Goal: Task Accomplishment & Management: Manage account settings

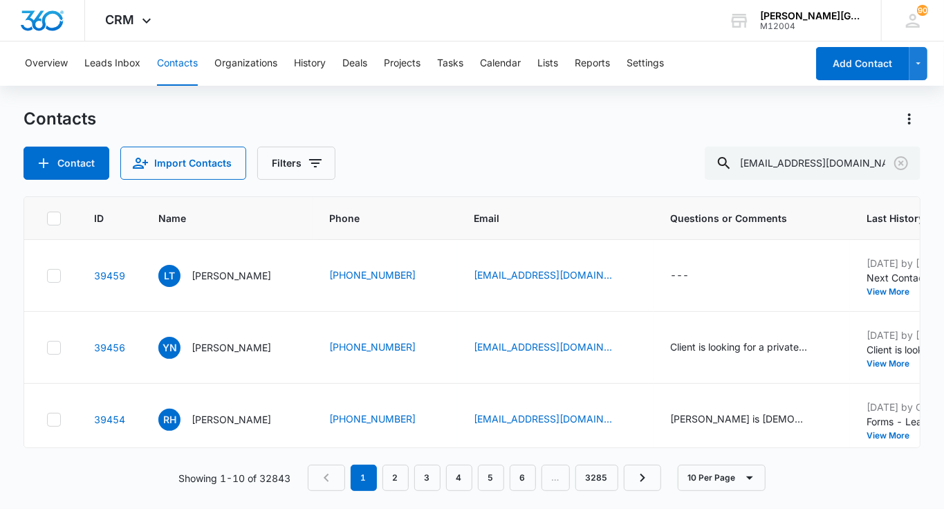
type input "[EMAIL_ADDRESS][DOMAIN_NAME]"
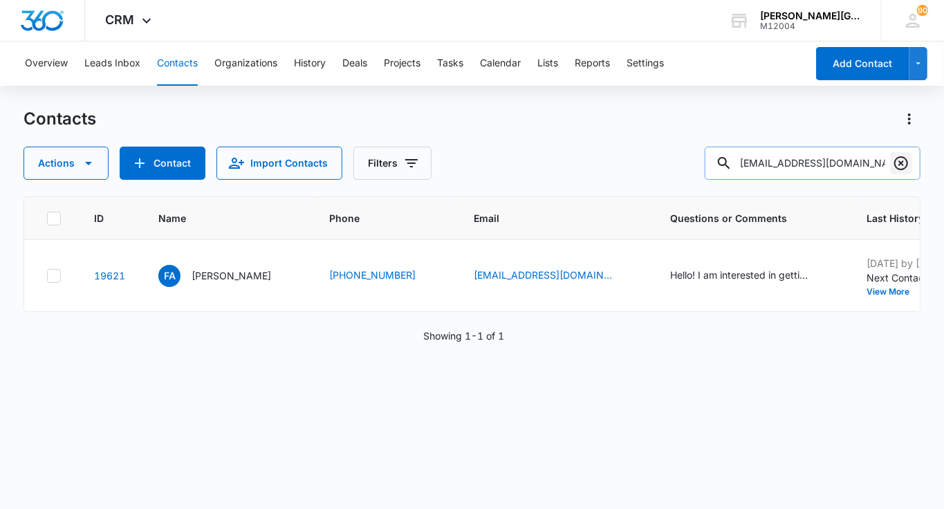
click at [891, 171] on button "Clear" at bounding box center [901, 163] width 22 height 22
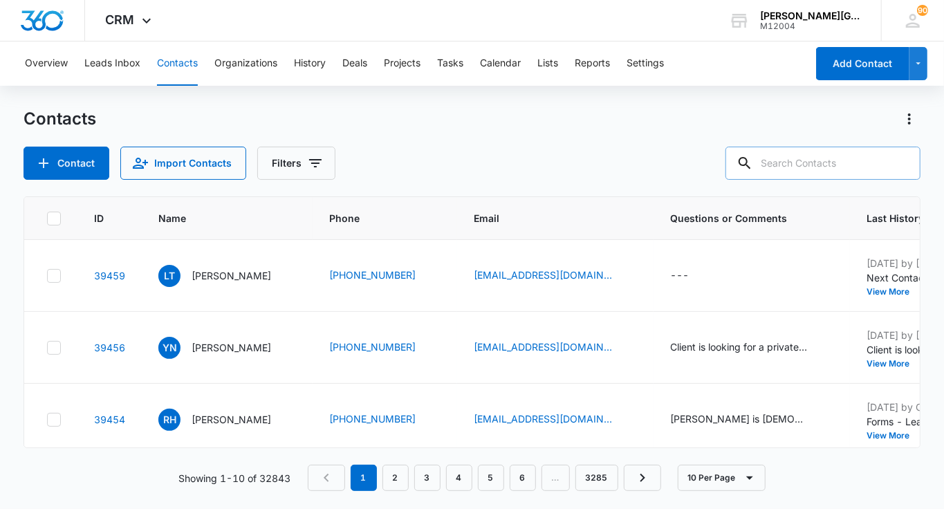
paste input "[PERSON_NAME] <[EMAIL_ADDRESS][DOMAIN_NAME]>"
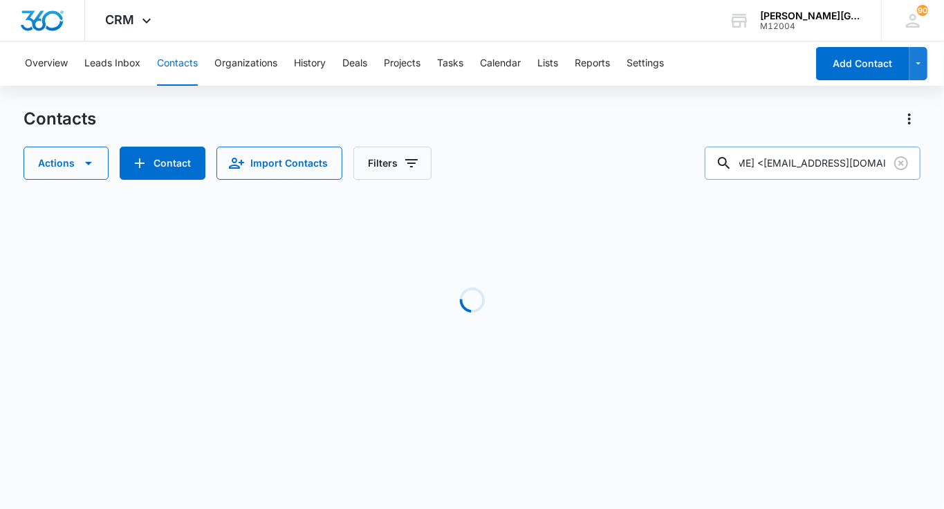
scroll to position [0, 59]
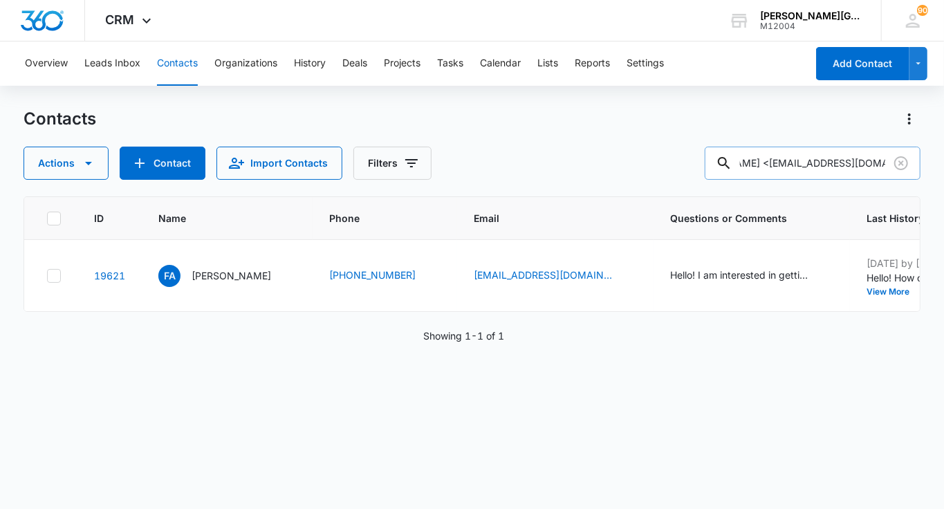
click at [789, 165] on input "[PERSON_NAME] <[EMAIL_ADDRESS][DOMAIN_NAME]" at bounding box center [813, 163] width 216 height 33
type input "[PERSON_NAME] <[EMAIL_ADDRESS][DOMAIN_NAME]"
click at [281, 275] on icon "Name - Farid Abughosh - Select to Edit Field" at bounding box center [287, 273] width 12 height 12
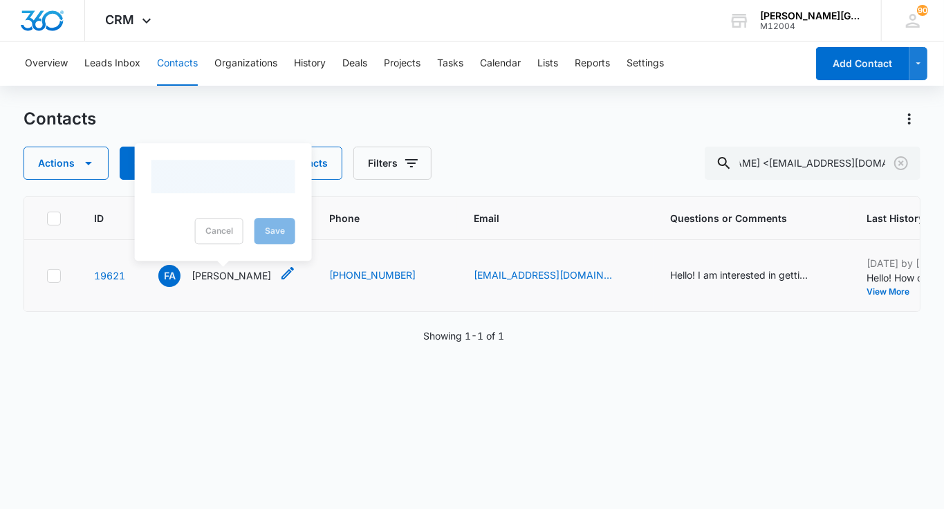
scroll to position [0, 0]
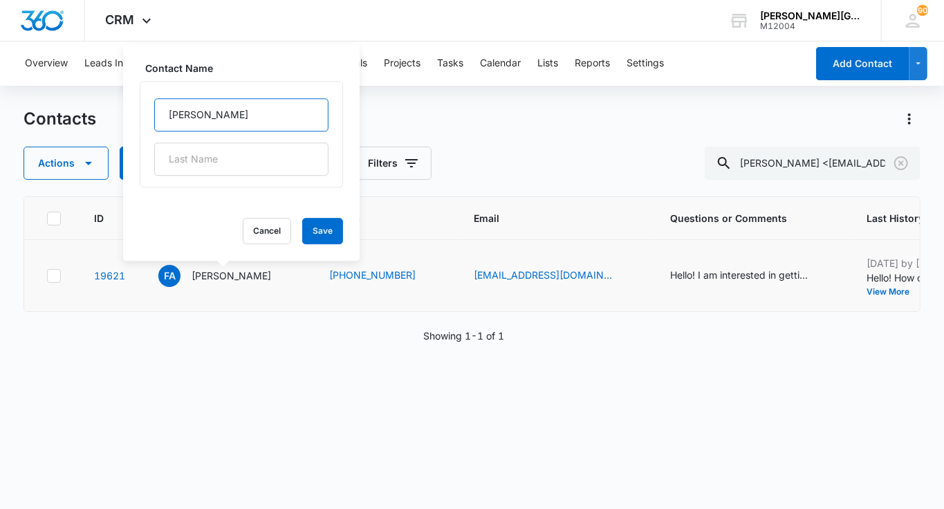
click at [177, 109] on input "[PERSON_NAME]" at bounding box center [241, 114] width 174 height 33
click at [215, 106] on input "[PERSON_NAME]" at bounding box center [241, 114] width 174 height 33
type input "Farid"
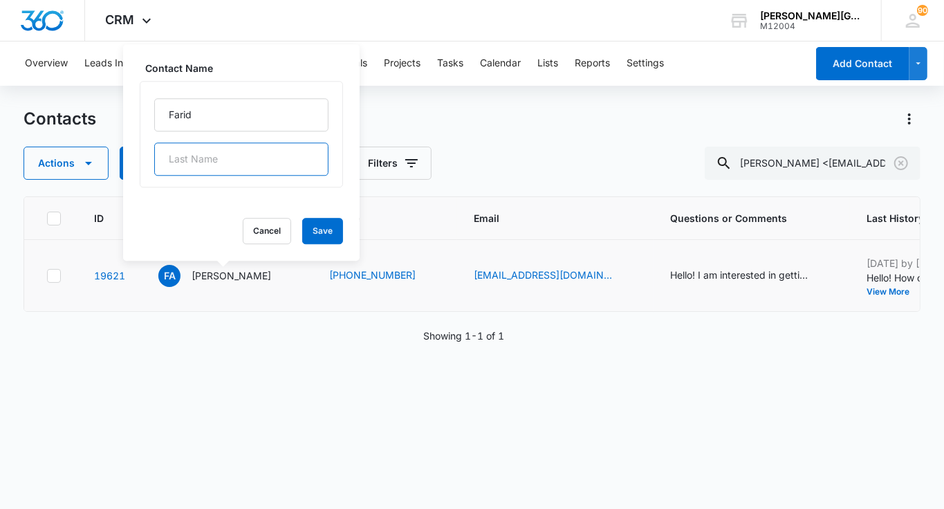
click at [218, 151] on input "text" at bounding box center [241, 158] width 174 height 33
paste input "[PERSON_NAME]"
type input "[PERSON_NAME]"
click at [302, 232] on button "Save" at bounding box center [322, 231] width 41 height 26
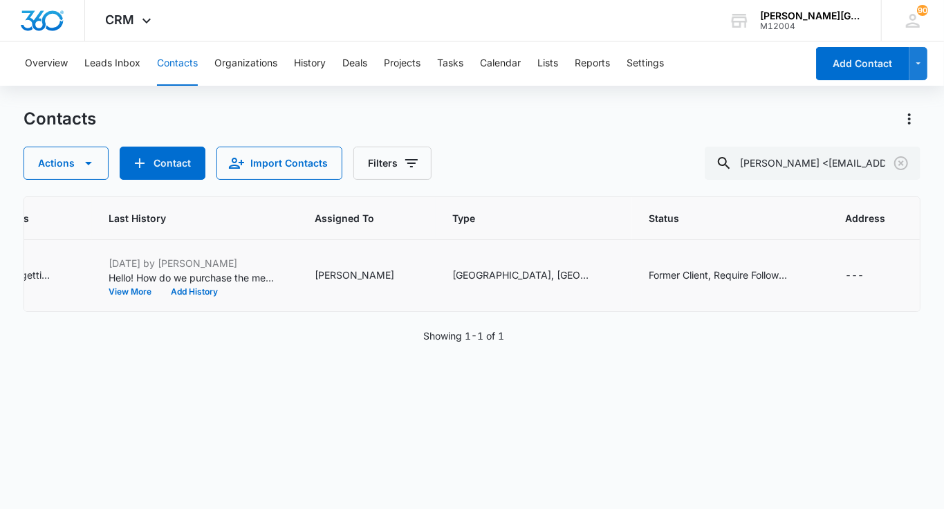
scroll to position [0, 808]
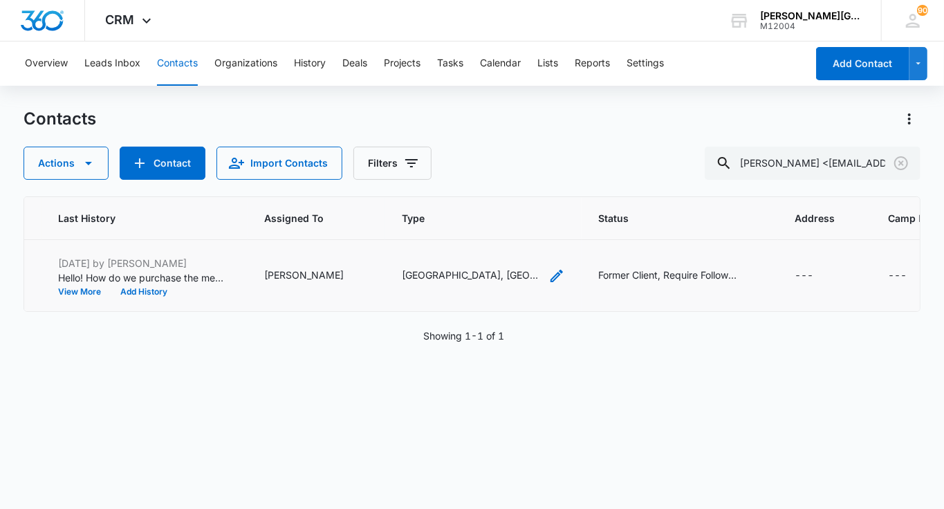
click at [548, 278] on icon "Type - South Bay Camp, Walnut Creek/Las Lomas High School - Select to Edit Field" at bounding box center [556, 276] width 17 height 17
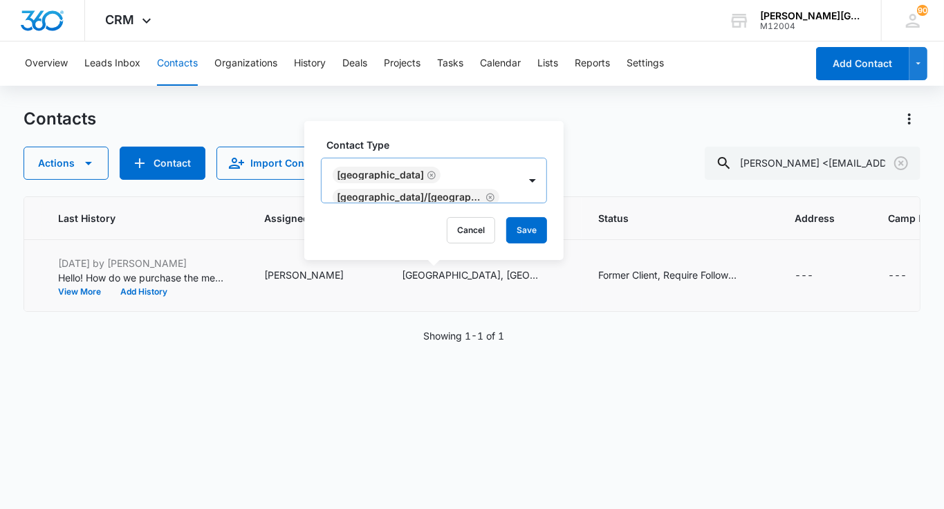
click at [427, 170] on icon "Remove South Bay Camp" at bounding box center [432, 175] width 10 height 10
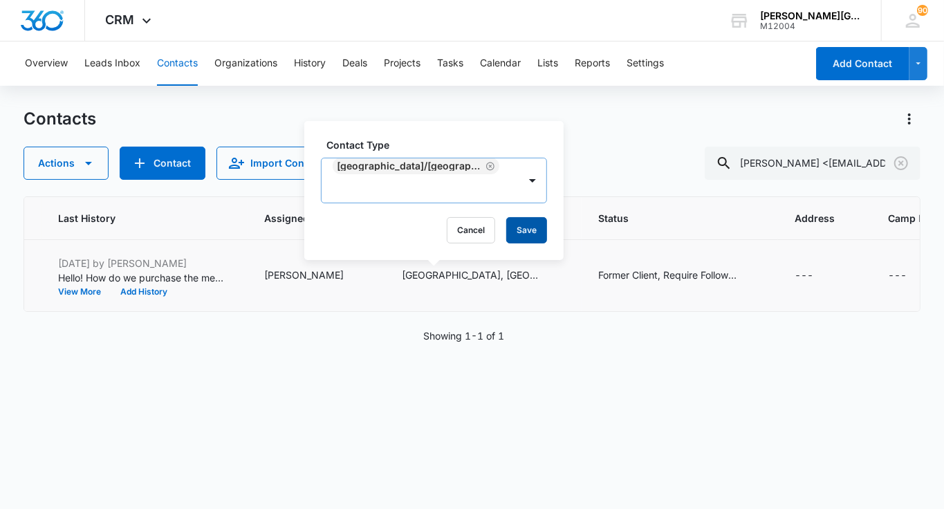
click at [513, 233] on button "Save" at bounding box center [526, 230] width 41 height 26
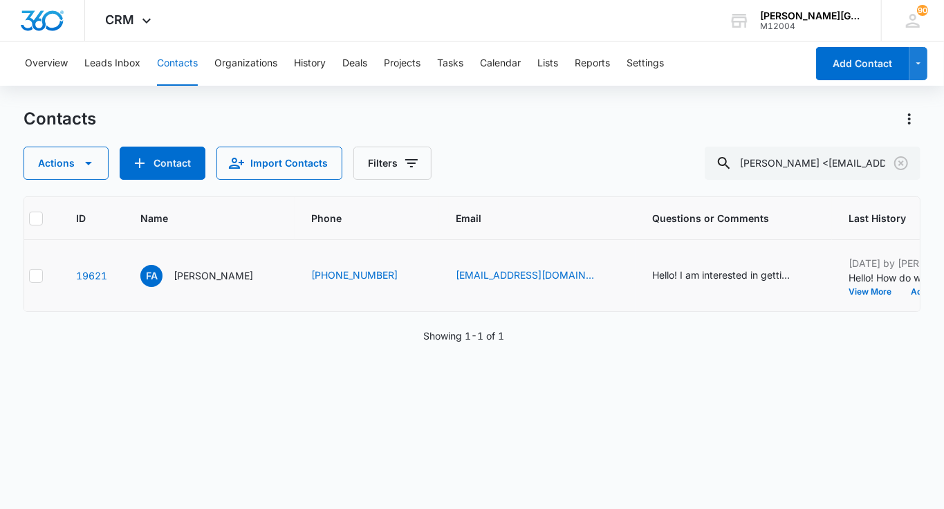
scroll to position [0, 0]
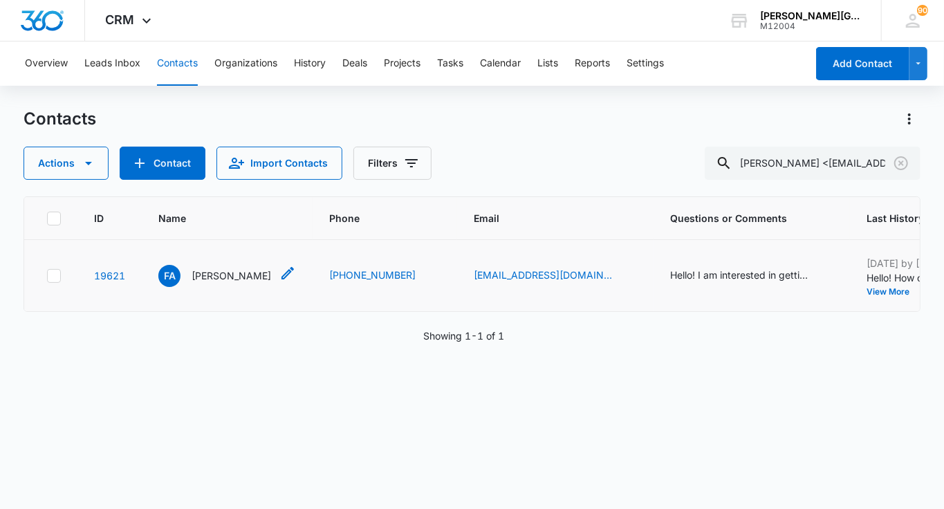
click at [202, 277] on p "[PERSON_NAME]" at bounding box center [232, 275] width 80 height 15
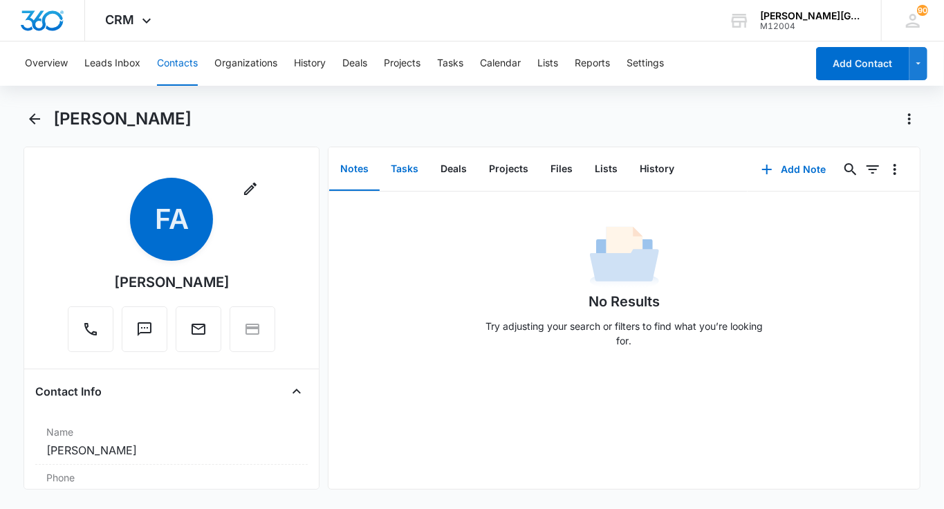
click at [394, 171] on button "Tasks" at bounding box center [405, 169] width 50 height 43
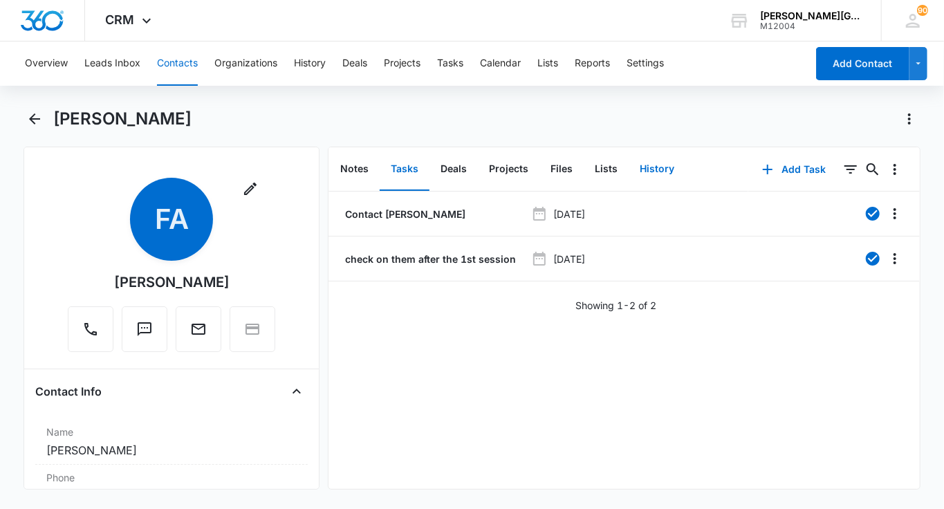
click at [665, 167] on button "History" at bounding box center [657, 169] width 57 height 43
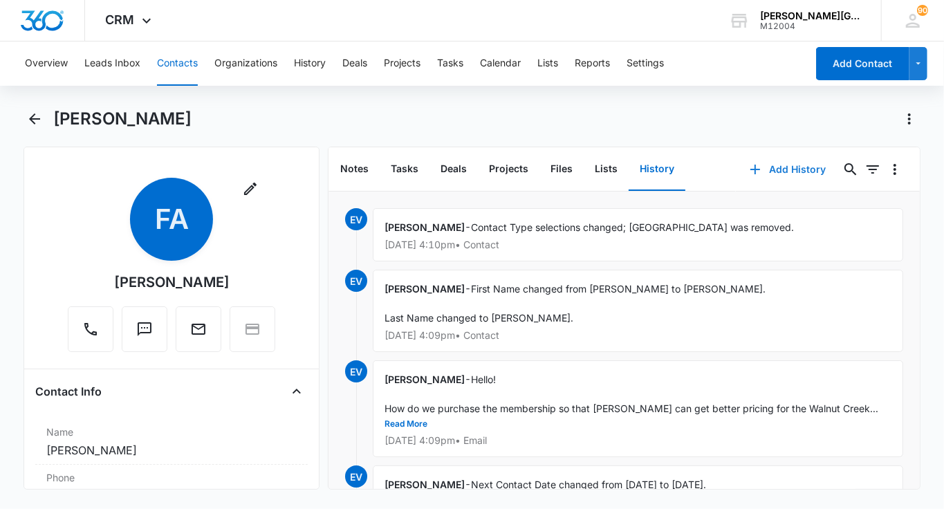
click at [767, 165] on button "Add History" at bounding box center [788, 169] width 104 height 33
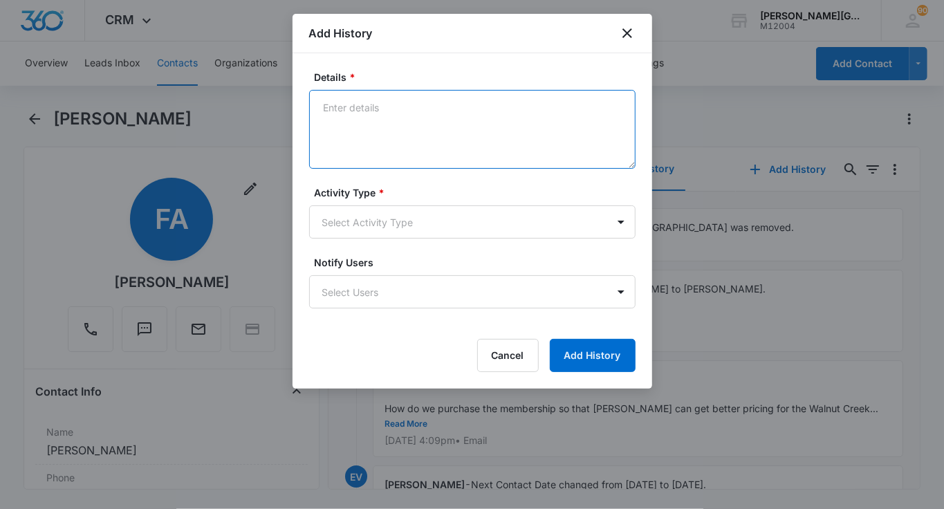
click at [402, 131] on textarea "Details *" at bounding box center [472, 129] width 326 height 79
paste textarea "Lo Ipsumd, Sita cons adipi elits doe temp! In utlabore etdo magna aliquaeni adm…"
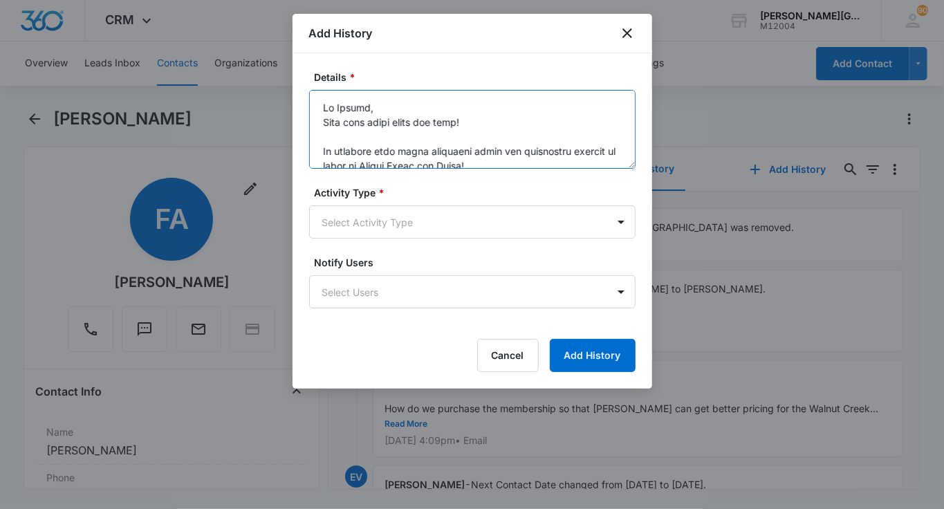
click at [387, 105] on textarea "Details *" at bounding box center [472, 129] width 326 height 79
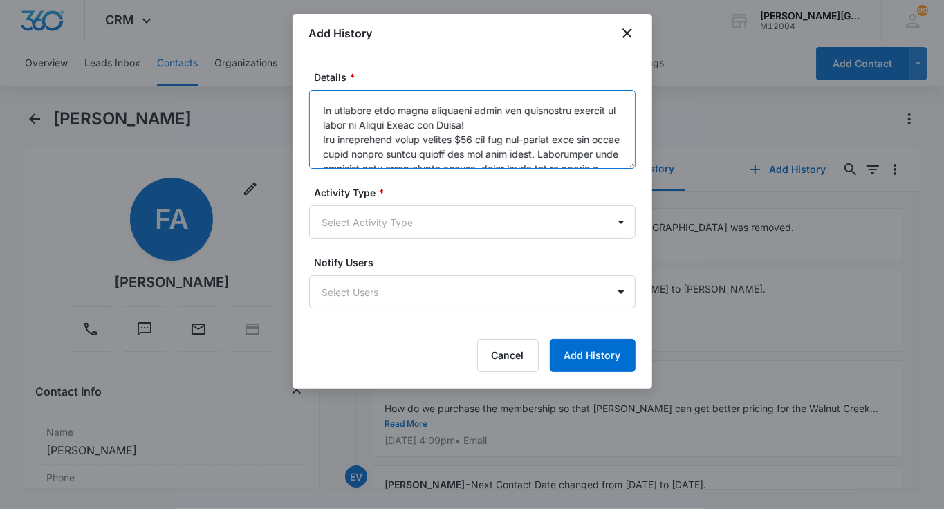
click at [490, 122] on textarea "Details *" at bounding box center [472, 129] width 326 height 79
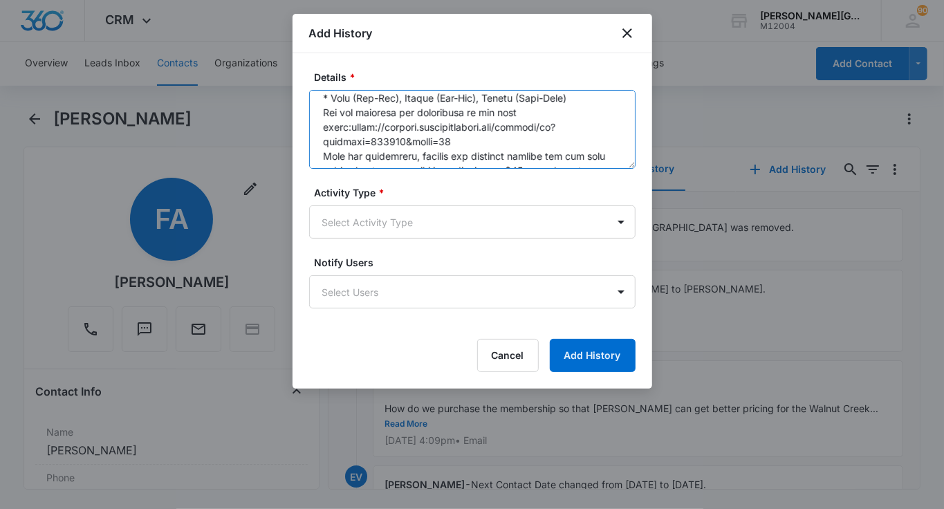
scroll to position [304, 0]
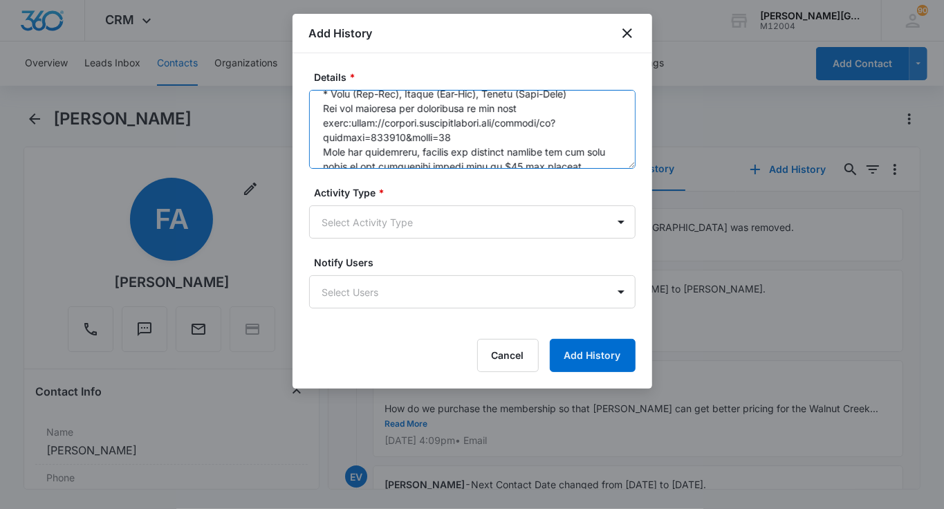
click at [320, 109] on textarea "Details *" at bounding box center [472, 129] width 326 height 79
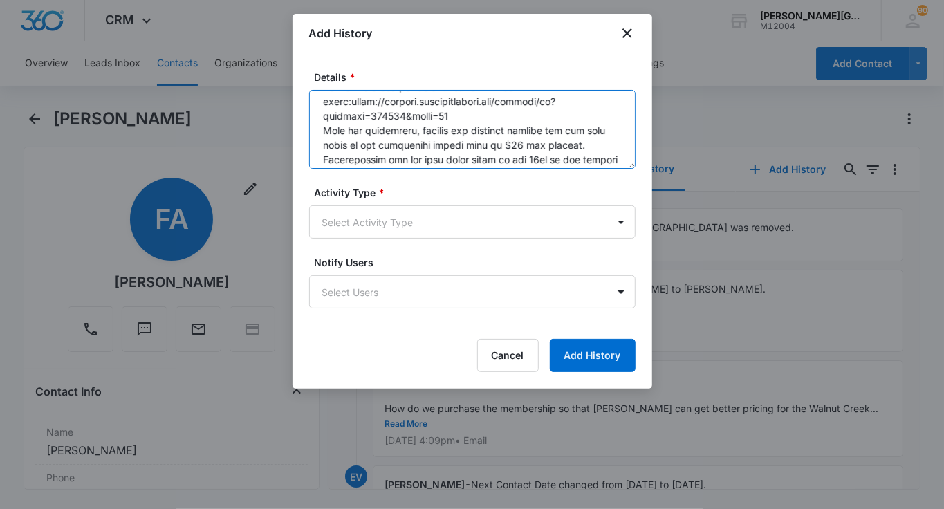
click at [463, 110] on textarea "Details *" at bounding box center [472, 129] width 326 height 79
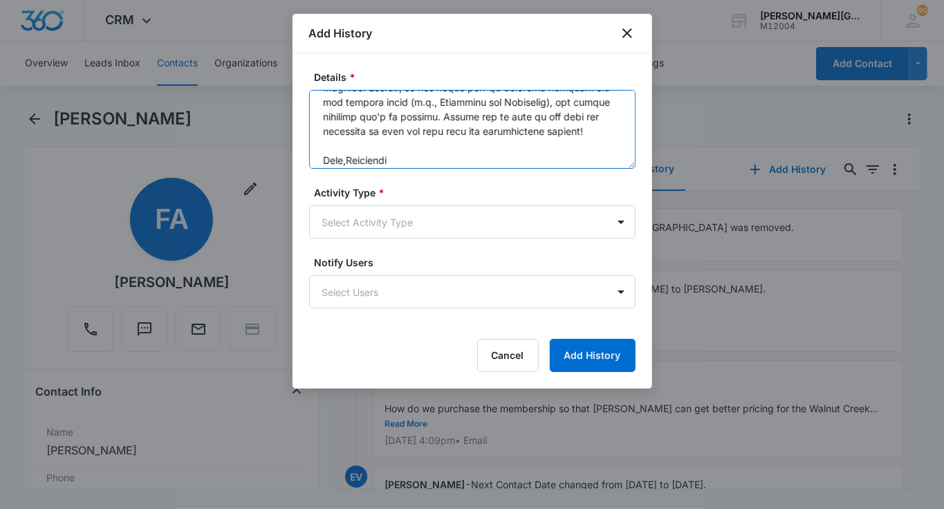
scroll to position [521, 0]
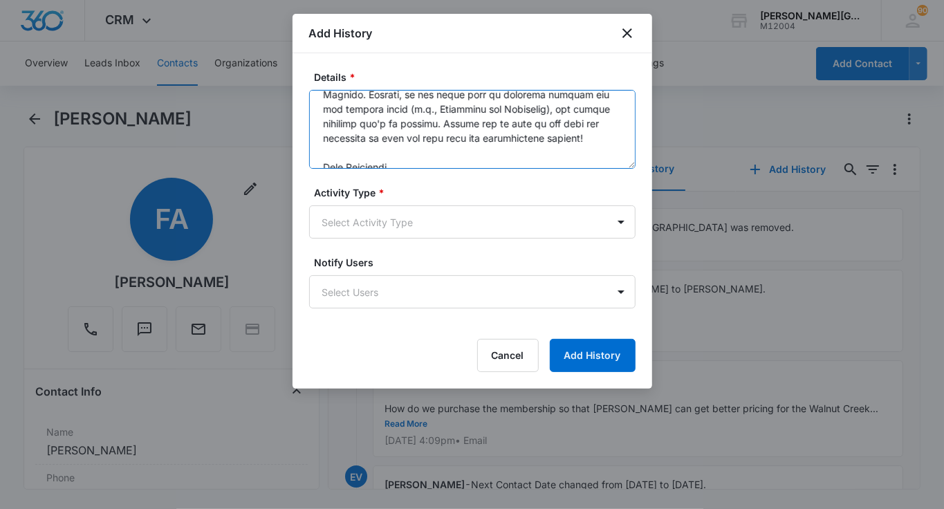
click at [447, 126] on textarea "Details *" at bounding box center [472, 129] width 326 height 79
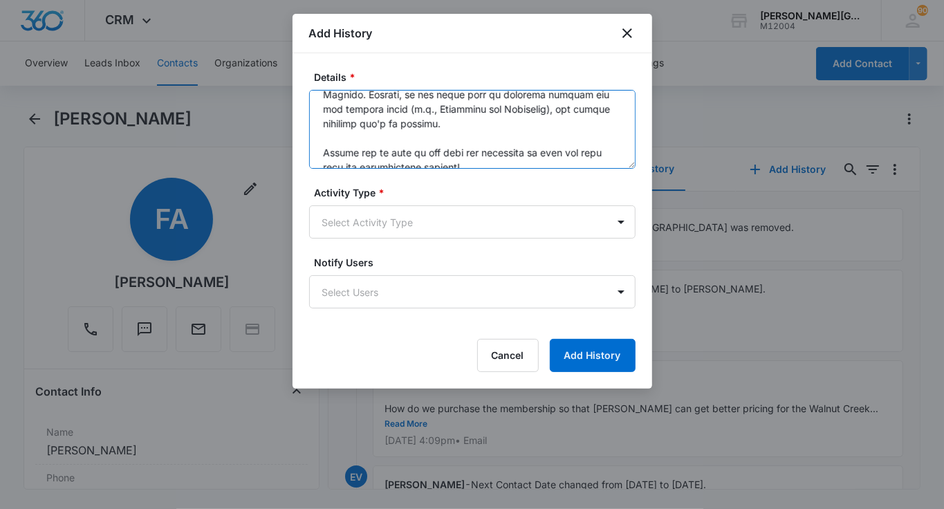
scroll to position [566, 0]
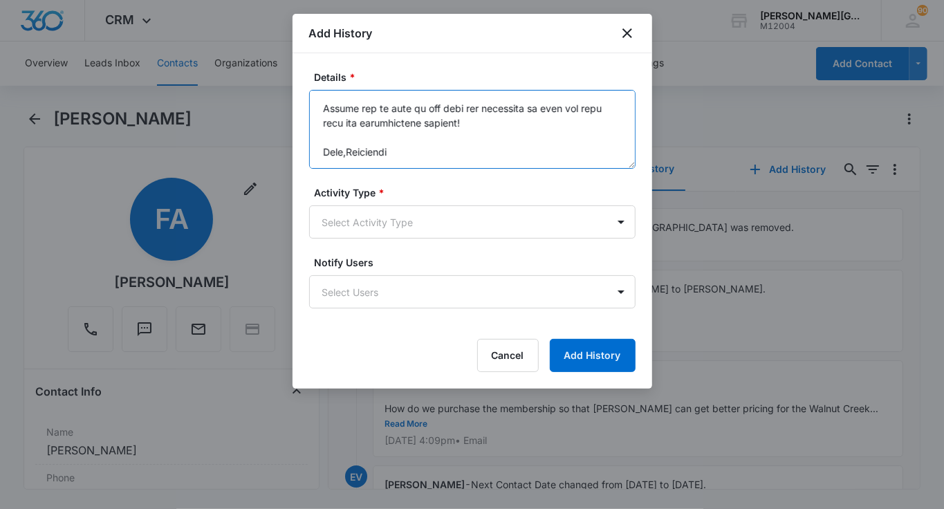
click at [346, 152] on textarea "Details *" at bounding box center [472, 129] width 326 height 79
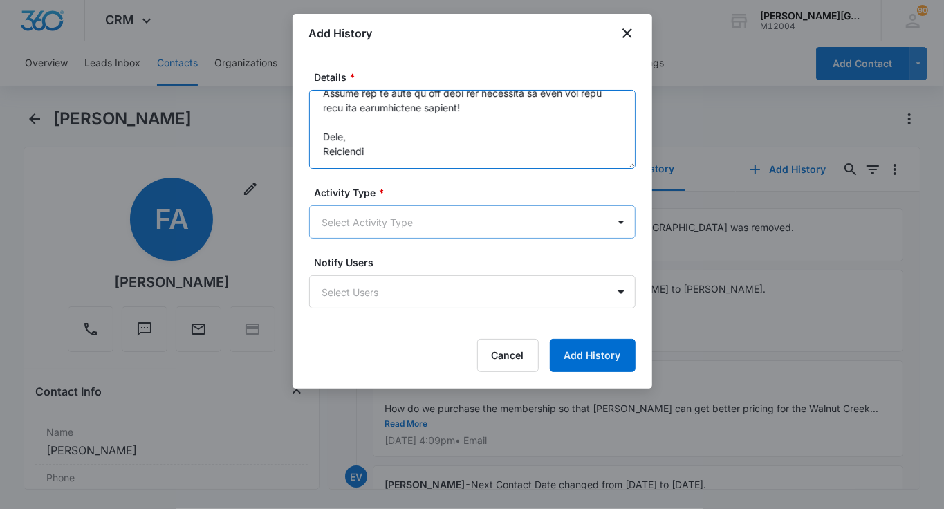
type textarea "Lo Ipsumd, Sita cons adipi elits doe temp! In utlabore etdo magna aliquaeni adm…"
click at [382, 217] on body "CRM Apps Reputation Websites Forms CRM Email Social Shop Payments POS Content A…" at bounding box center [472, 254] width 944 height 509
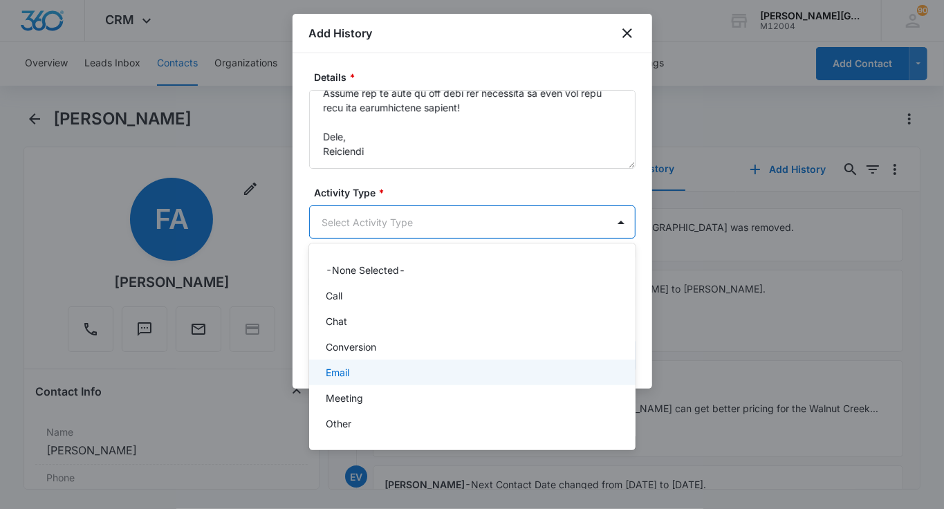
click at [351, 369] on div "Email" at bounding box center [471, 372] width 290 height 15
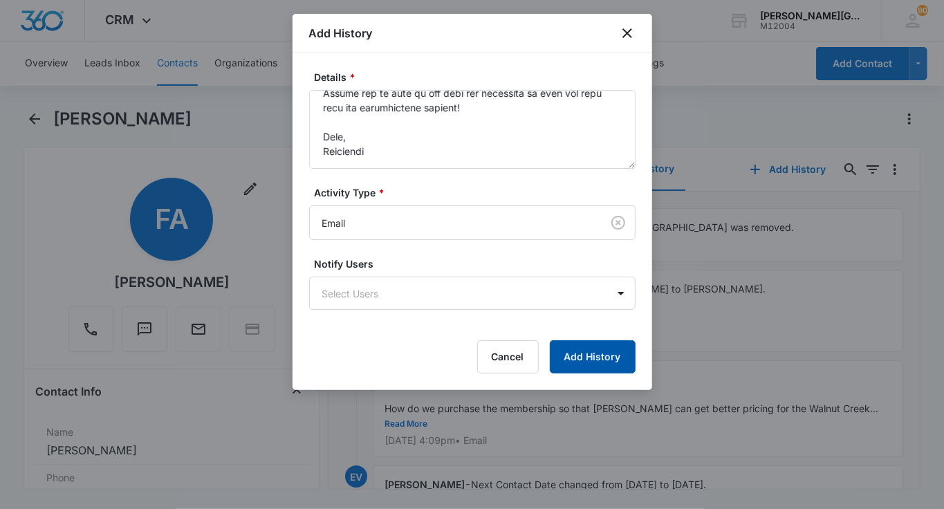
click at [558, 359] on button "Add History" at bounding box center [593, 356] width 86 height 33
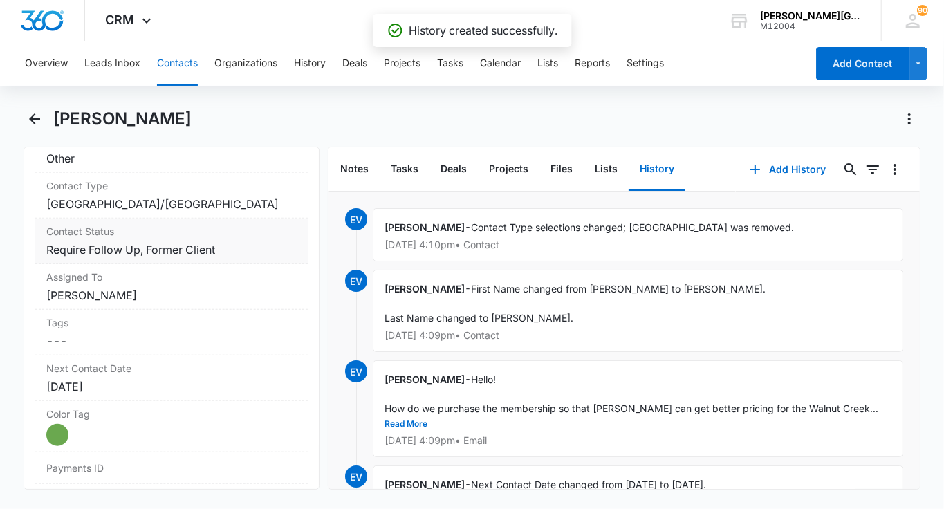
click at [180, 250] on dd "Cancel Save Changes Require Follow Up, Former Client" at bounding box center [171, 249] width 250 height 17
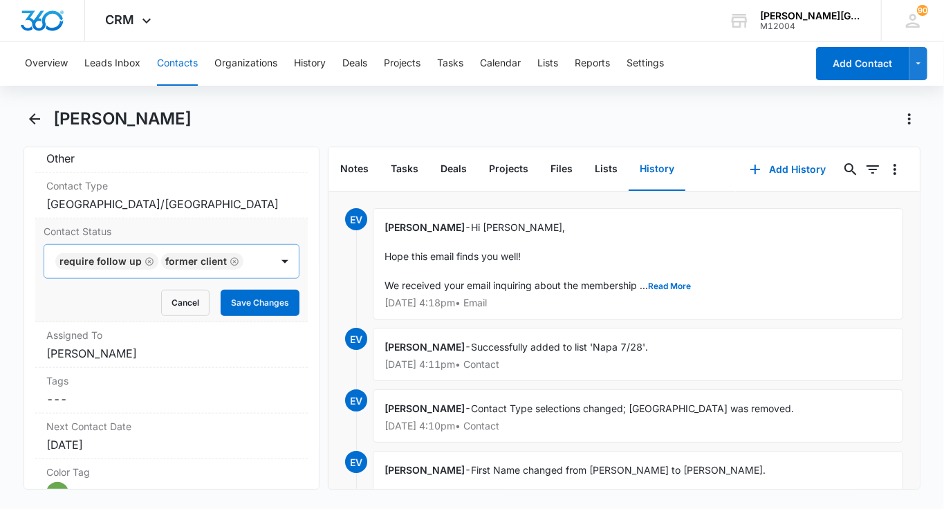
click at [230, 257] on icon "Remove Former Client" at bounding box center [235, 262] width 10 height 10
click at [226, 257] on div at bounding box center [207, 261] width 91 height 19
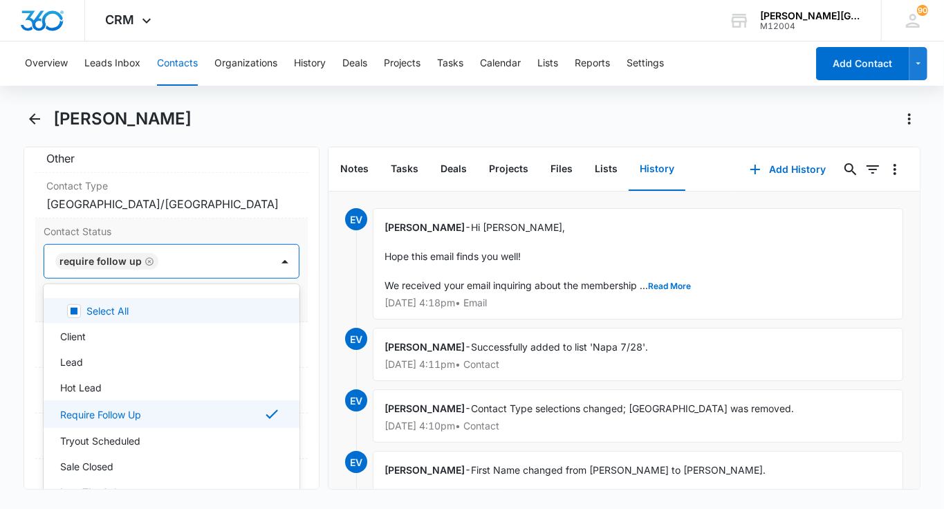
click at [146, 261] on icon "Remove Require Follow Up" at bounding box center [150, 262] width 10 height 10
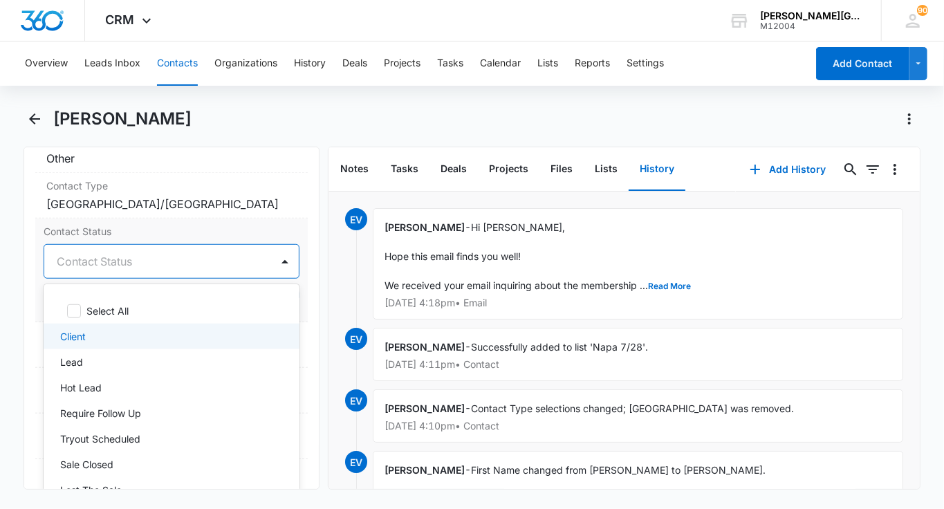
click at [90, 329] on div "Client" at bounding box center [170, 336] width 220 height 15
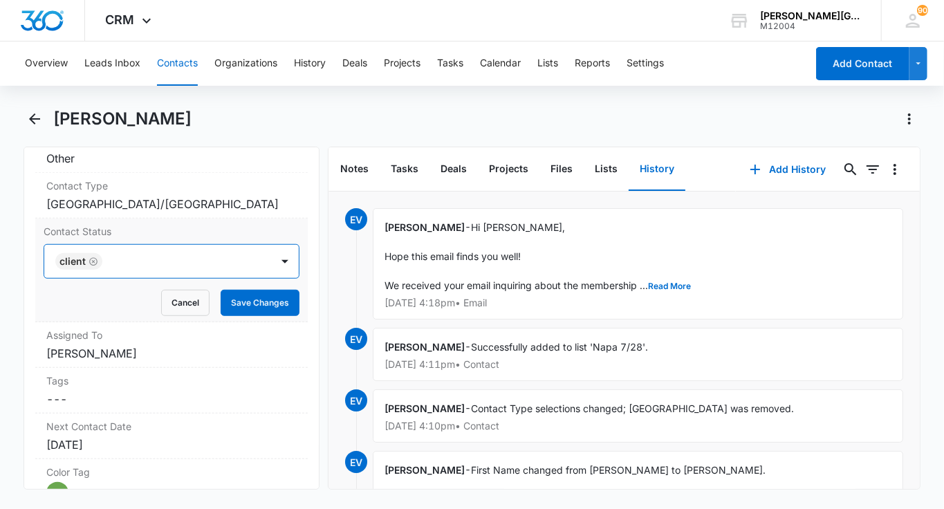
click at [189, 263] on div at bounding box center [179, 261] width 147 height 19
click at [245, 293] on button "Save Changes" at bounding box center [260, 303] width 79 height 26
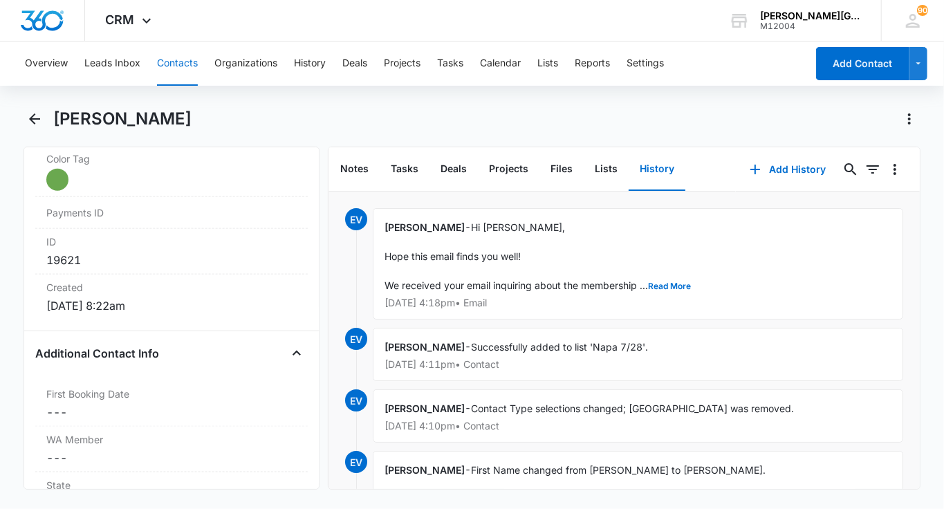
scroll to position [942, 0]
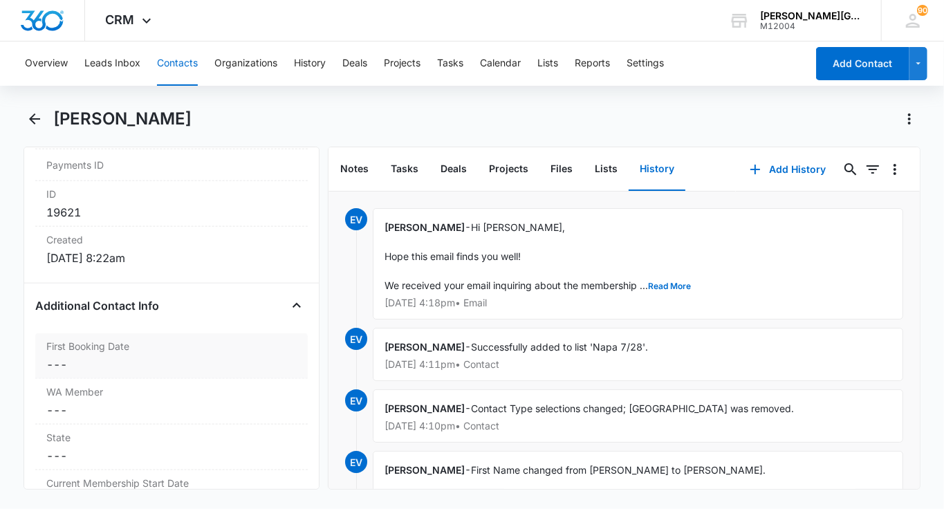
click at [164, 333] on div "First Booking Date Cancel Save Changes ---" at bounding box center [171, 356] width 272 height 46
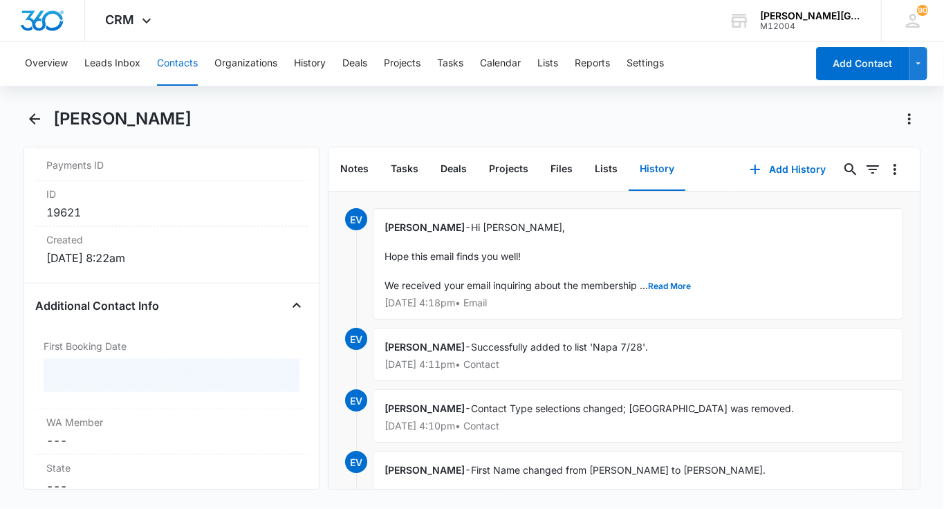
click at [1, 401] on main "[PERSON_NAME] Remove FA [PERSON_NAME] Contact Info Name Cancel Save Changes [PE…" at bounding box center [472, 307] width 944 height 398
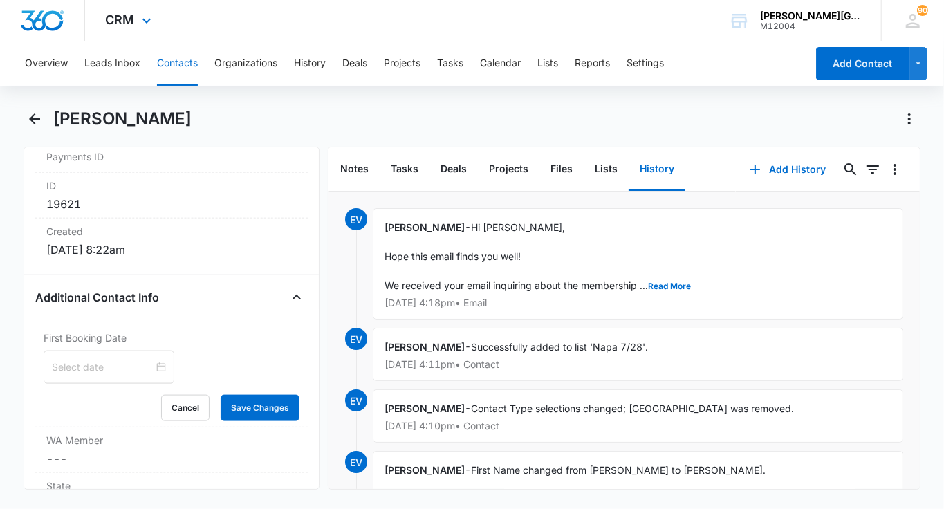
scroll to position [884, 0]
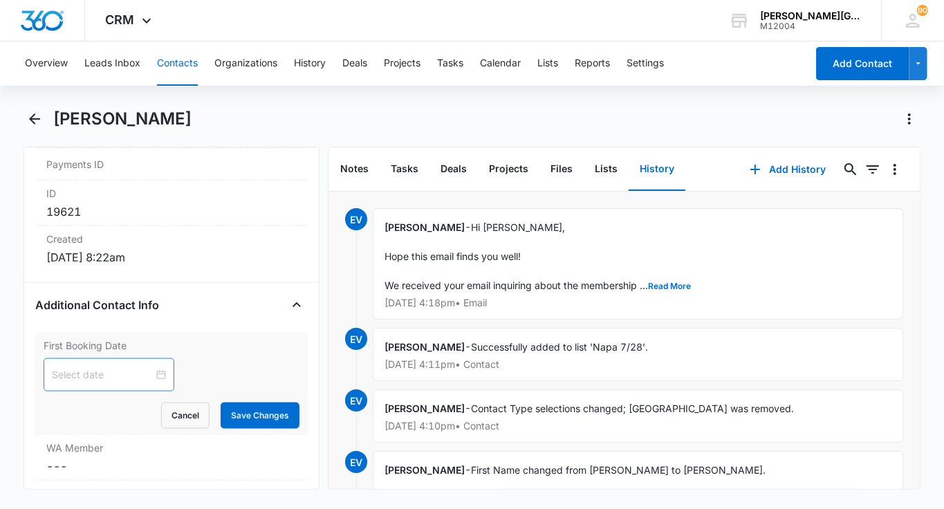
click at [85, 368] on input at bounding box center [103, 374] width 102 height 15
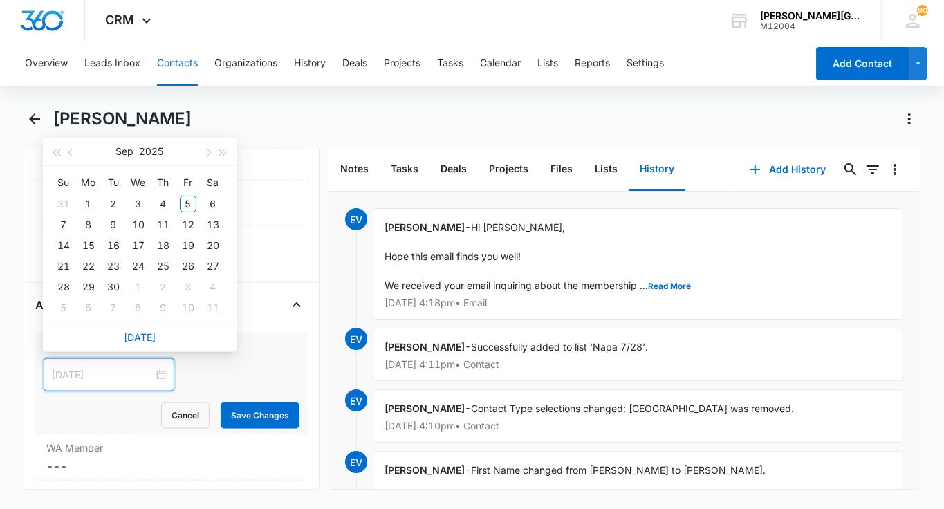
type input "[DATE]"
click at [70, 153] on span "button" at bounding box center [71, 152] width 7 height 7
type input "[DATE]"
click at [165, 287] on div "28" at bounding box center [163, 287] width 17 height 17
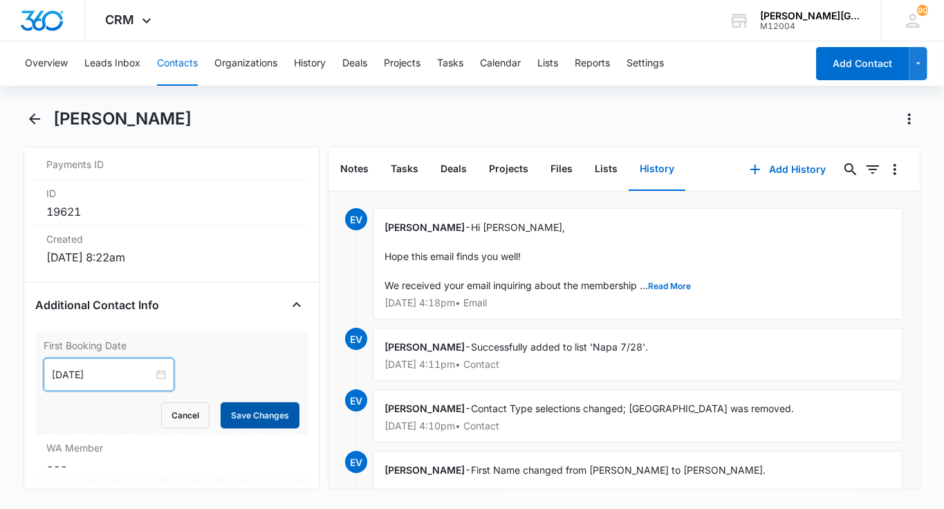
click at [256, 402] on button "Save Changes" at bounding box center [260, 415] width 79 height 26
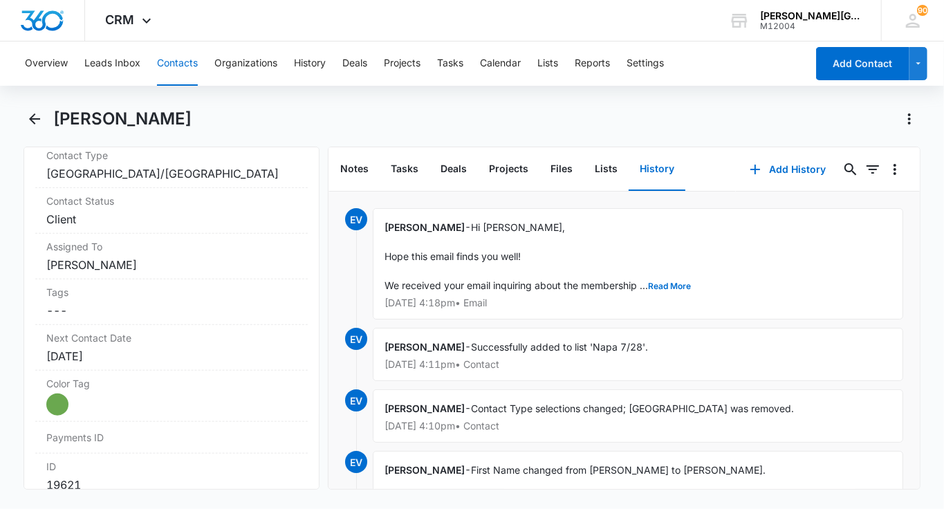
scroll to position [574, 0]
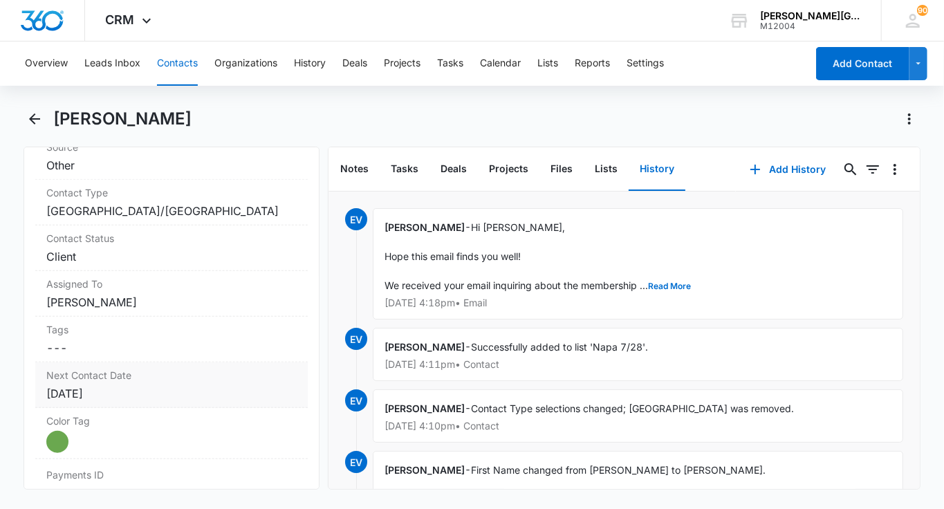
click at [118, 390] on div "[DATE]" at bounding box center [171, 393] width 250 height 17
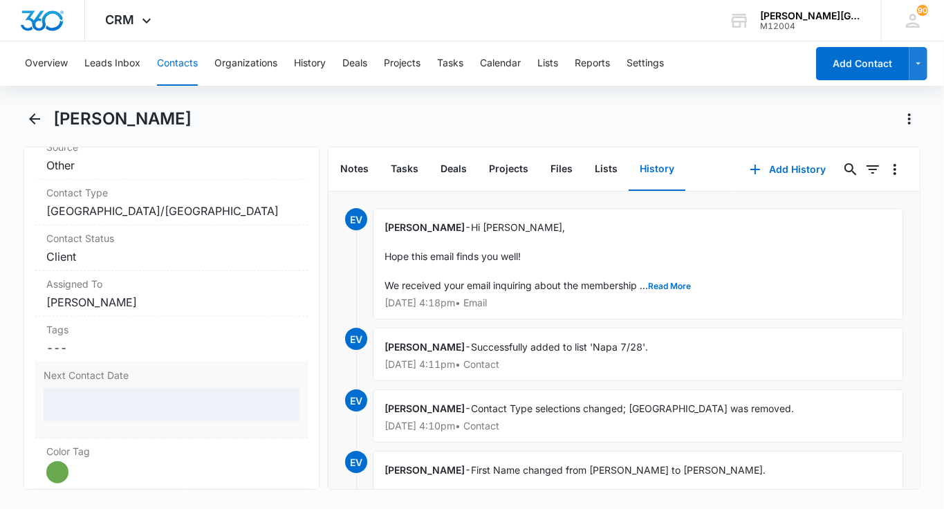
scroll to position [653, 0]
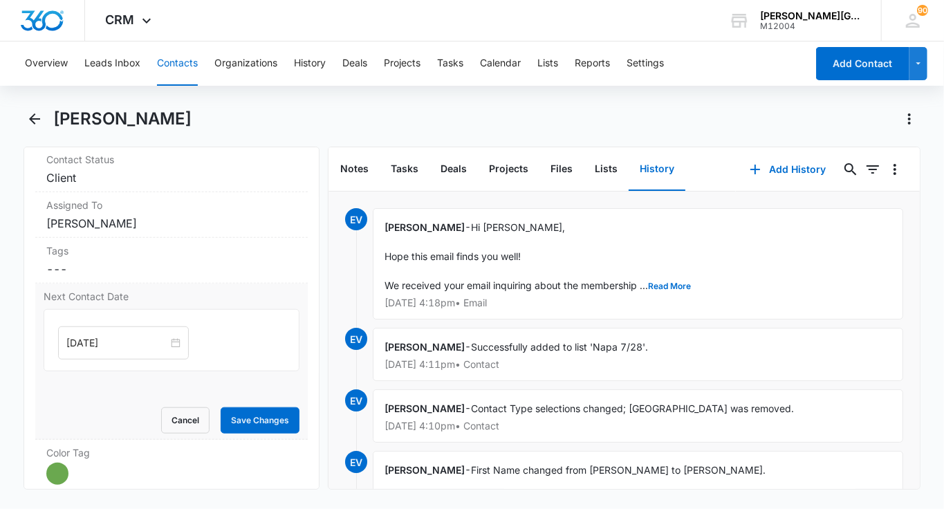
click at [98, 322] on div "[DATE]" at bounding box center [172, 340] width 256 height 62
click at [106, 338] on input "[DATE]" at bounding box center [117, 342] width 102 height 15
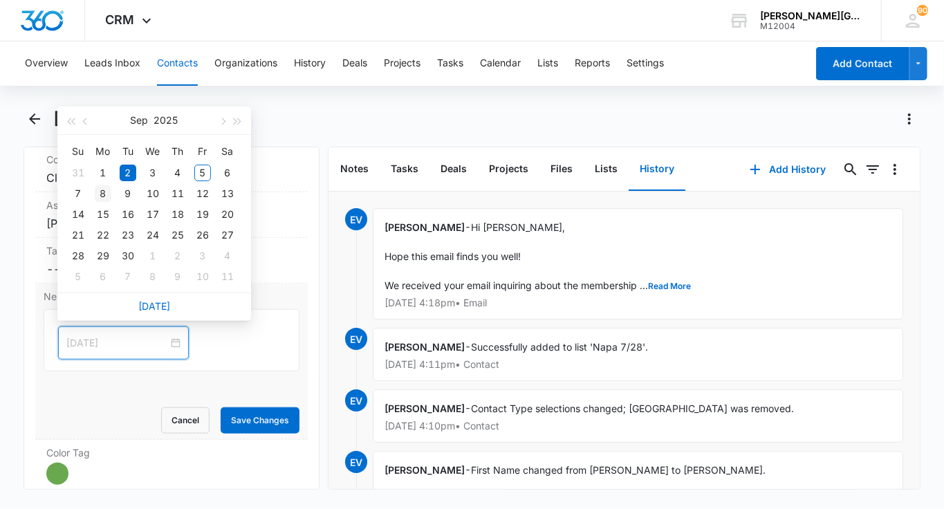
type input "[DATE]"
click at [107, 196] on div "8" at bounding box center [103, 193] width 17 height 17
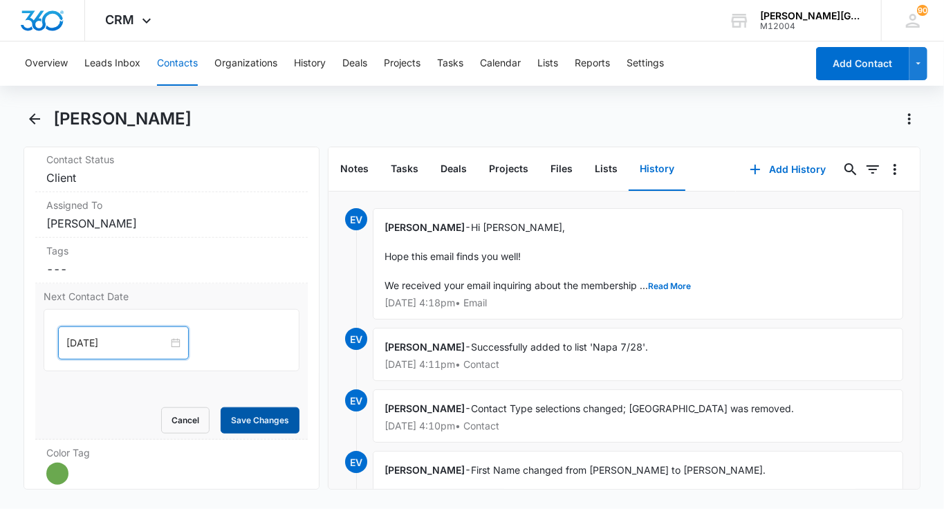
click at [250, 423] on button "Save Changes" at bounding box center [260, 420] width 79 height 26
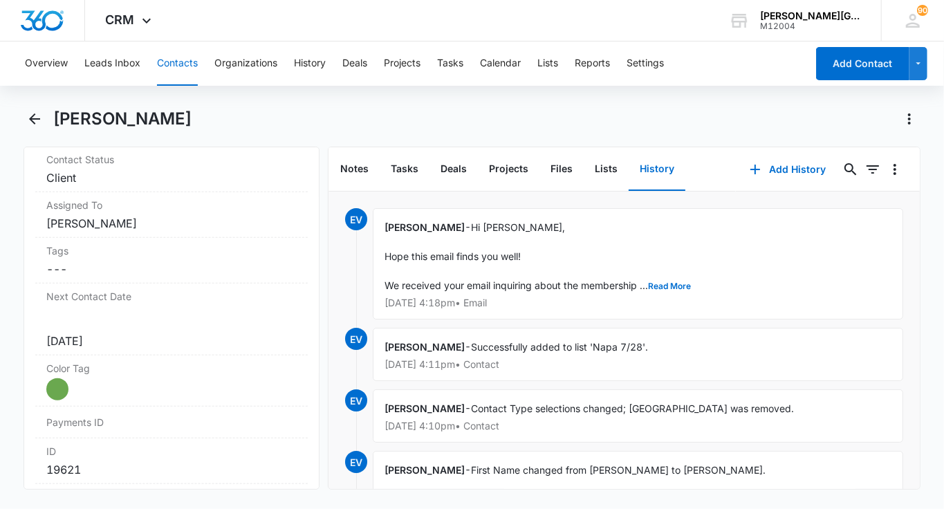
click at [167, 68] on button "Contacts" at bounding box center [177, 63] width 41 height 44
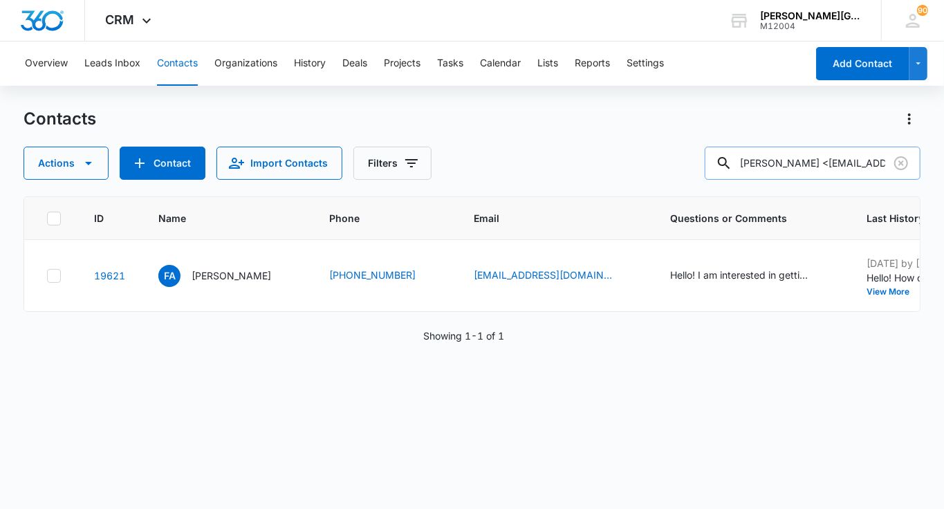
click at [913, 161] on input "[PERSON_NAME] <[EMAIL_ADDRESS][DOMAIN_NAME]>" at bounding box center [813, 163] width 216 height 33
click at [899, 162] on icon "Clear" at bounding box center [901, 163] width 17 height 17
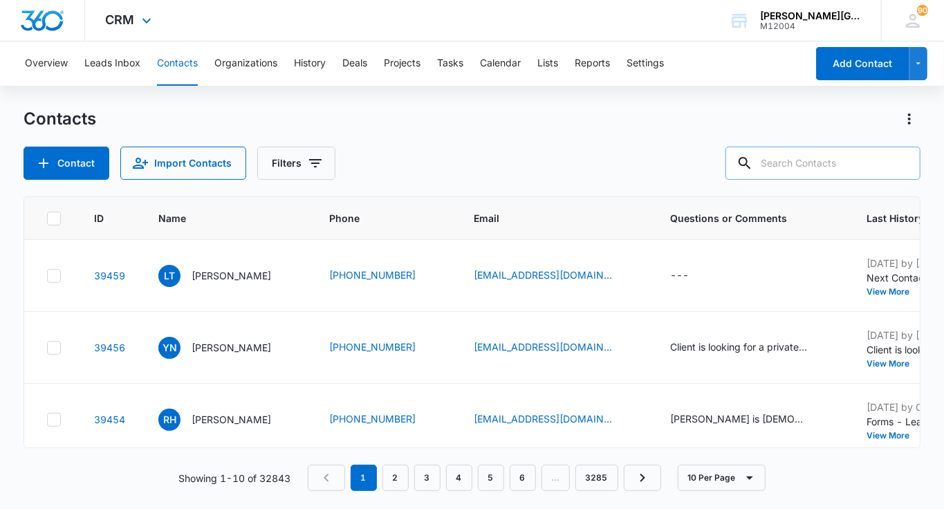
paste input "The Wongs <[EMAIL_ADDRESS][DOMAIN_NAME]>"
type input "The Wongs <[EMAIL_ADDRESS][DOMAIN_NAME]>"
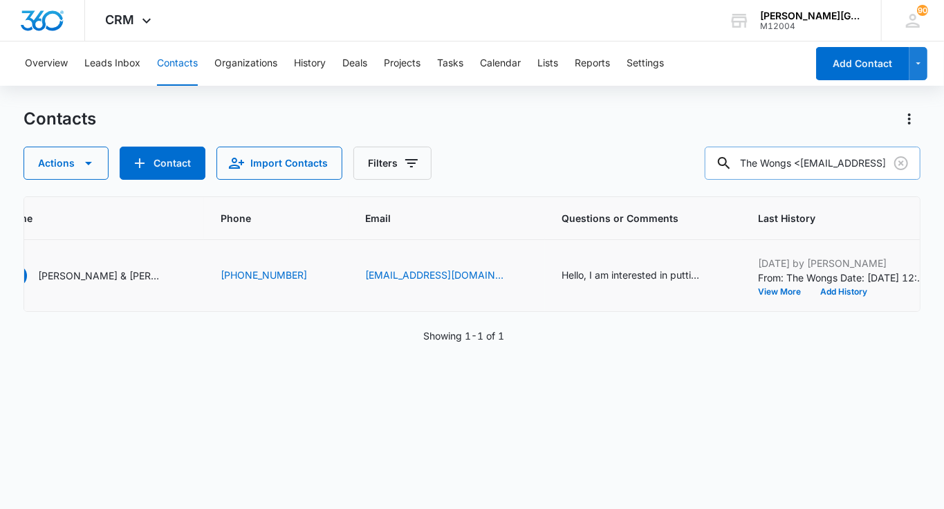
scroll to position [0, 160]
click at [807, 292] on button "Add History" at bounding box center [836, 292] width 66 height 8
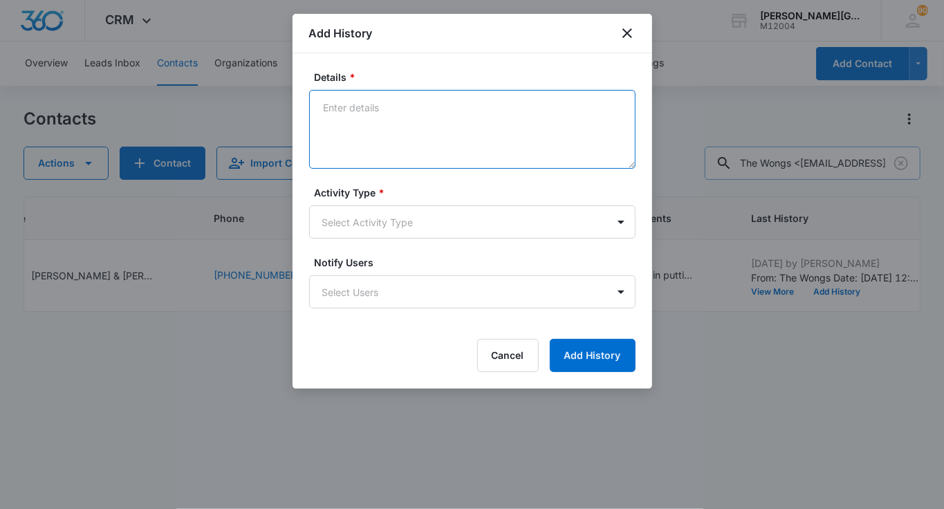
click at [449, 159] on textarea "Details *" at bounding box center [472, 129] width 326 height 79
paste textarea "Hi [PERSON_NAME], Hope you are having a wonderful [DATE]! We've just noticed yo…"
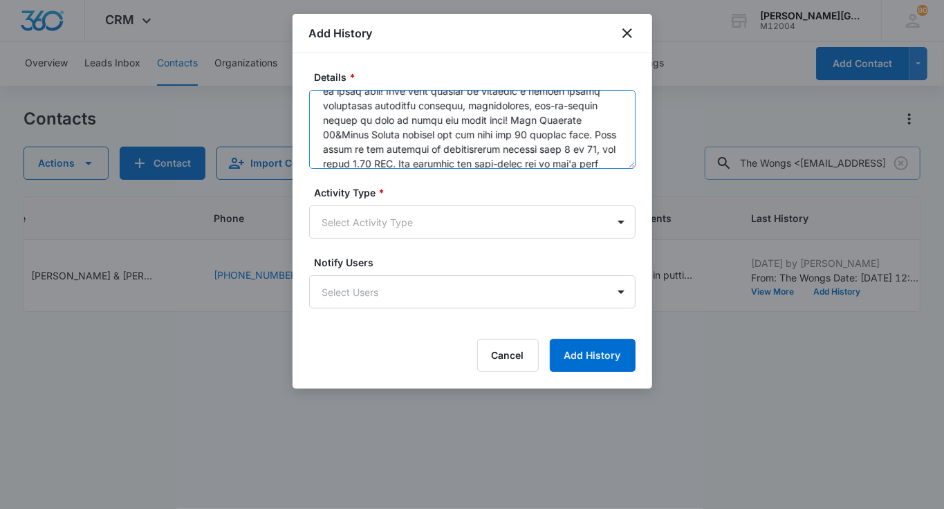
scroll to position [0, 0]
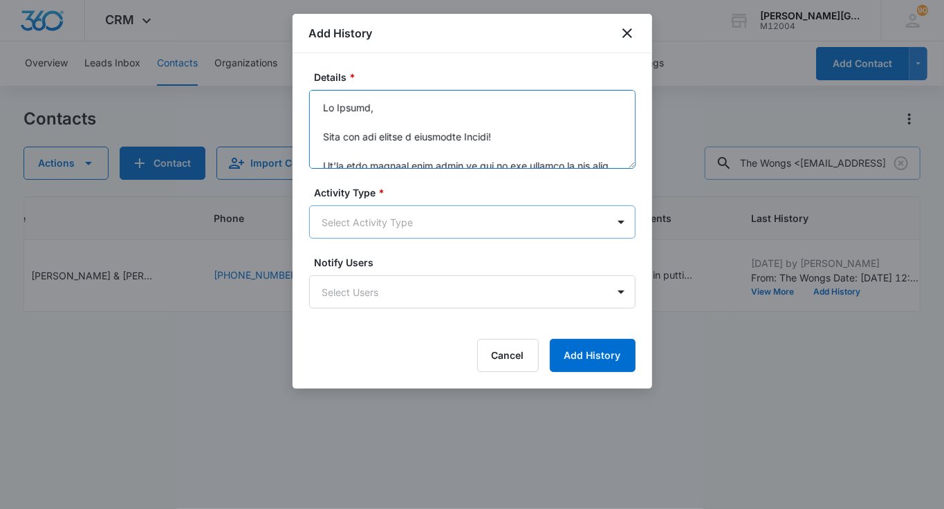
type textarea "Hi [PERSON_NAME], Hope you are having a wonderful [DATE]! We've just noticed yo…"
click at [395, 218] on body "CRM Apps Reputation Websites Forms CRM Email Social Shop Payments POS Content A…" at bounding box center [472, 254] width 944 height 509
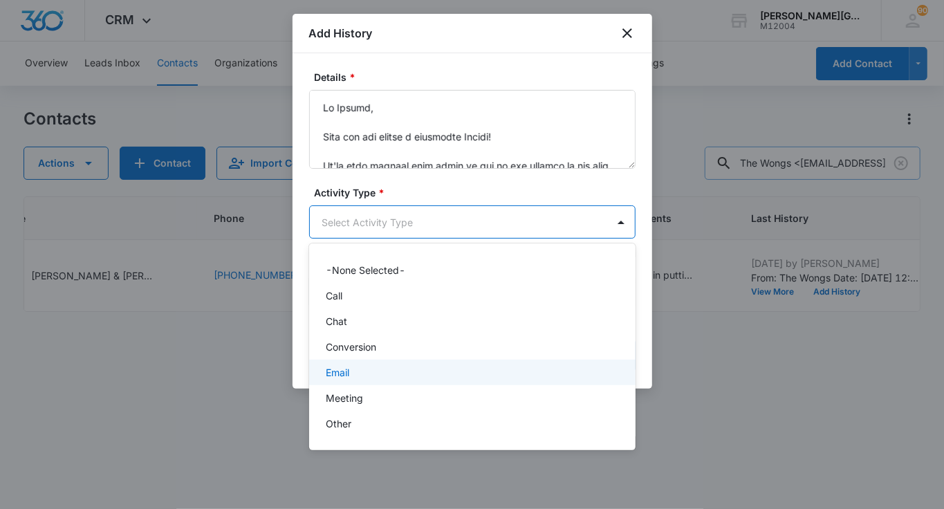
click at [349, 368] on p "Email" at bounding box center [338, 372] width 24 height 15
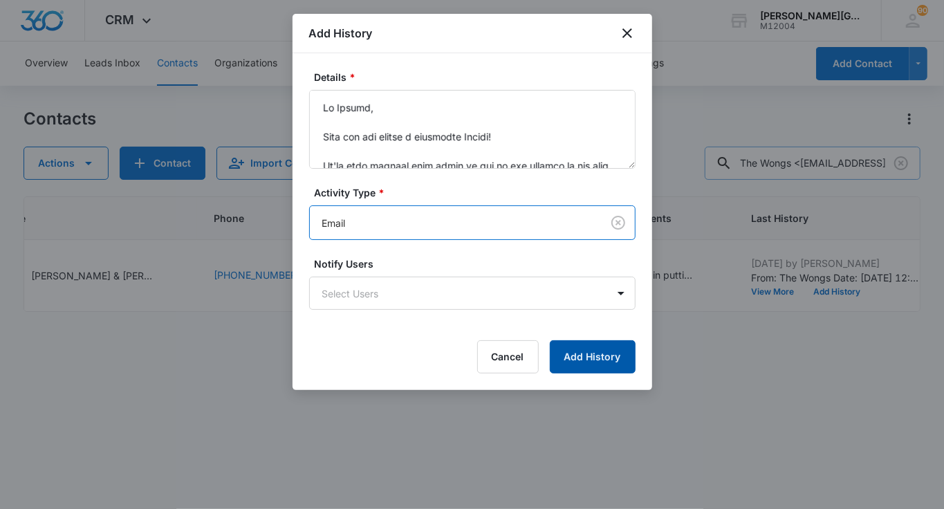
click at [615, 363] on button "Add History" at bounding box center [593, 356] width 86 height 33
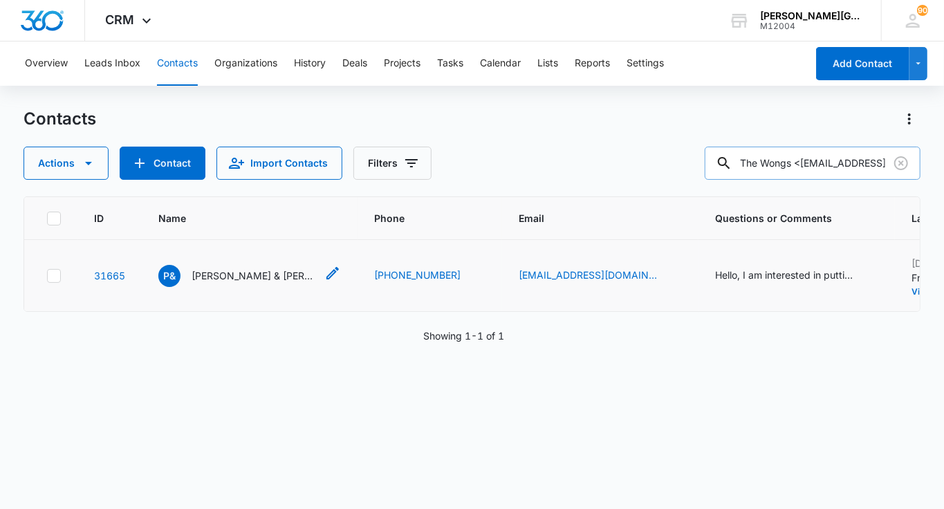
click at [237, 272] on p "[PERSON_NAME] & [PERSON_NAME]" at bounding box center [254, 275] width 124 height 15
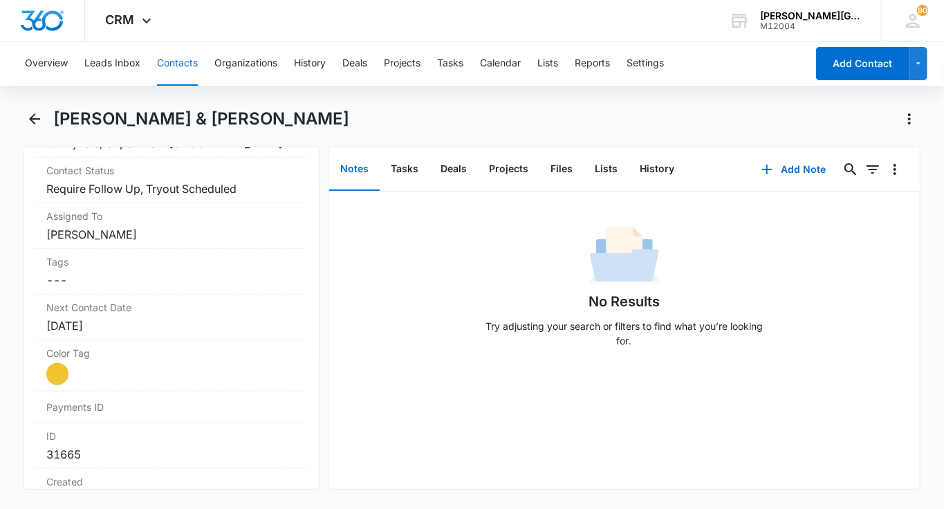
scroll to position [671, 0]
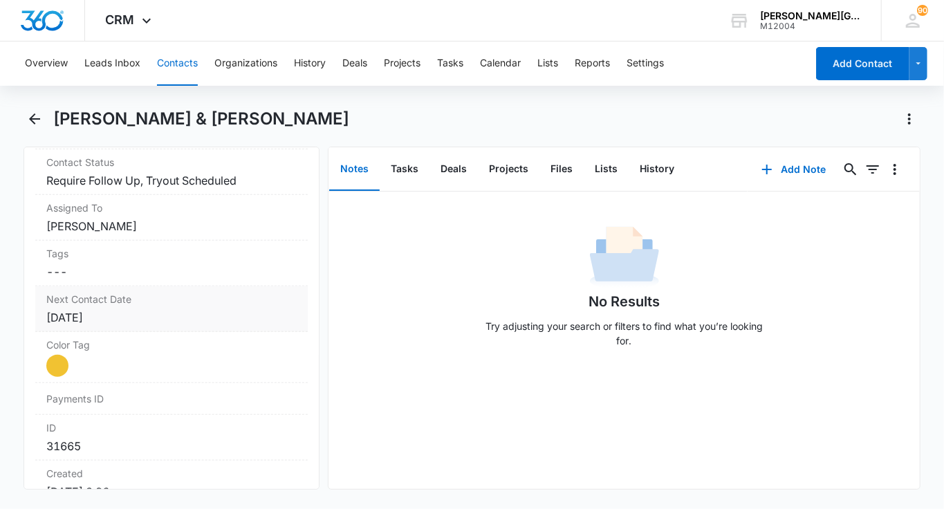
click at [171, 302] on div "Next Contact Date Cancel Save Changes [DATE]" at bounding box center [171, 309] width 272 height 46
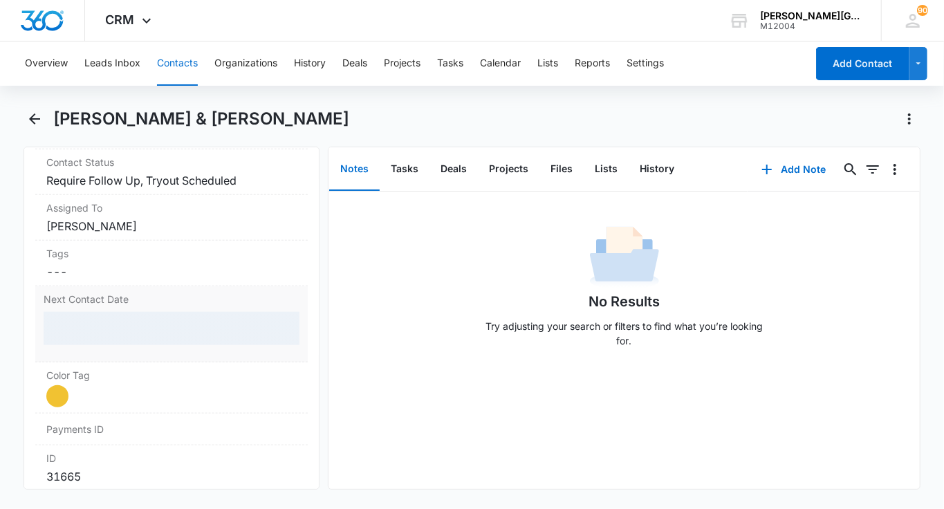
scroll to position [725, 0]
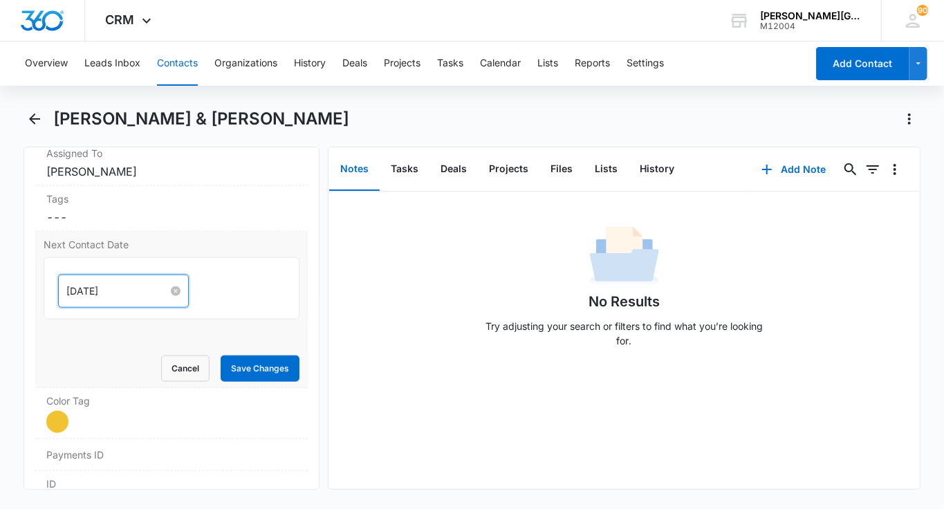
click at [95, 283] on input "[DATE]" at bounding box center [117, 290] width 102 height 15
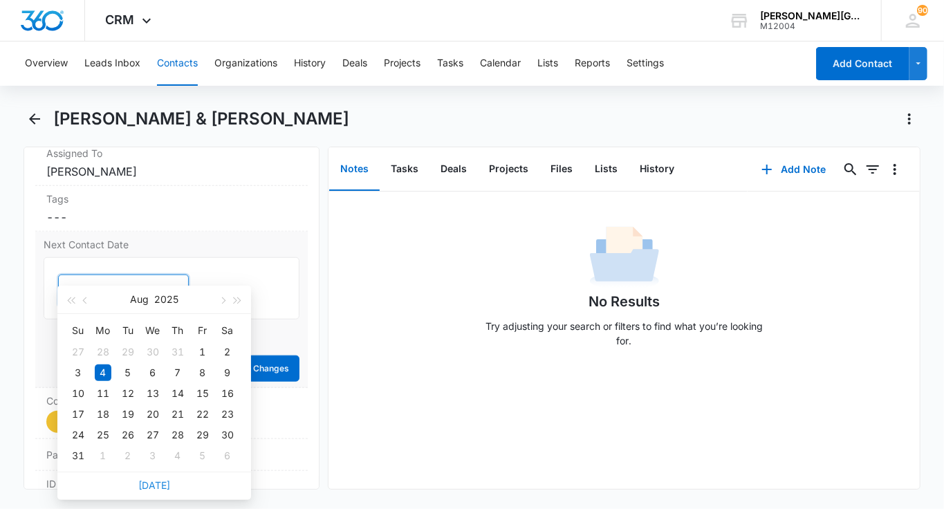
click at [154, 482] on link "[DATE]" at bounding box center [154, 485] width 32 height 12
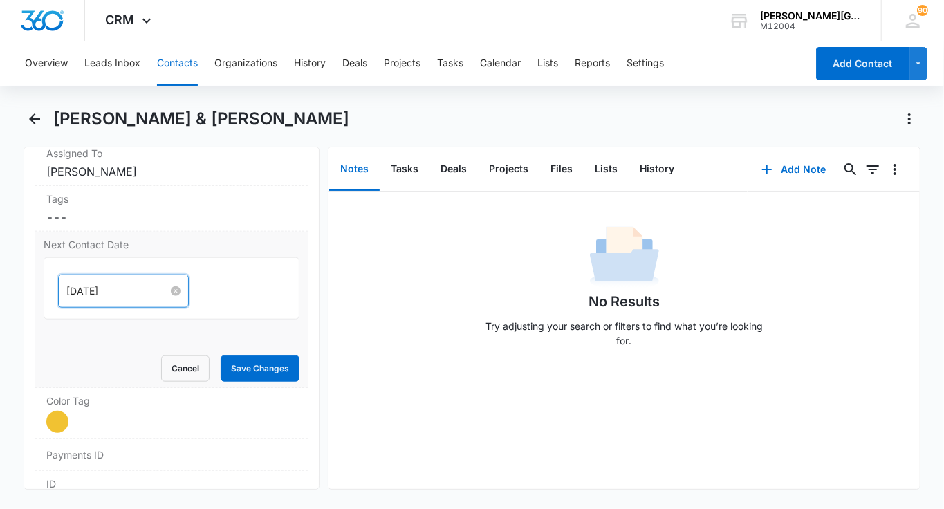
click at [87, 283] on input "[DATE]" at bounding box center [117, 290] width 102 height 15
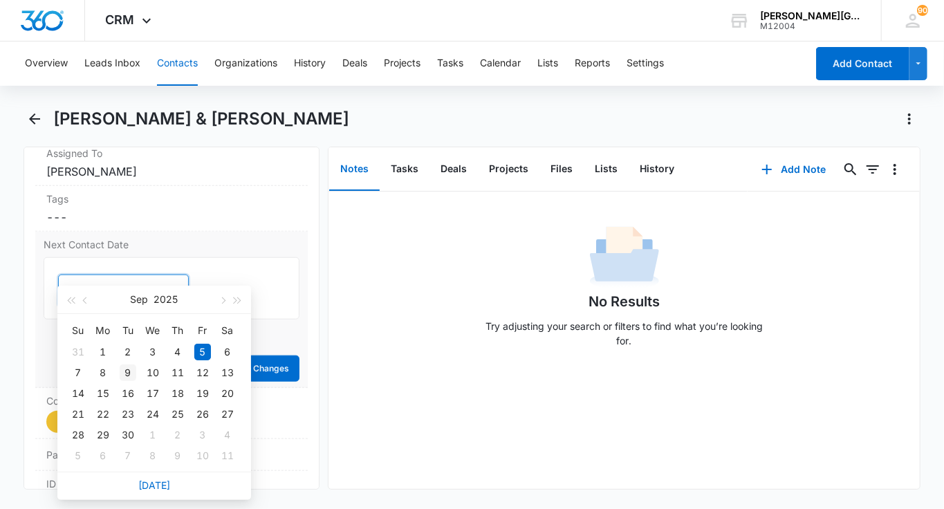
click at [124, 373] on div "9" at bounding box center [128, 372] width 17 height 17
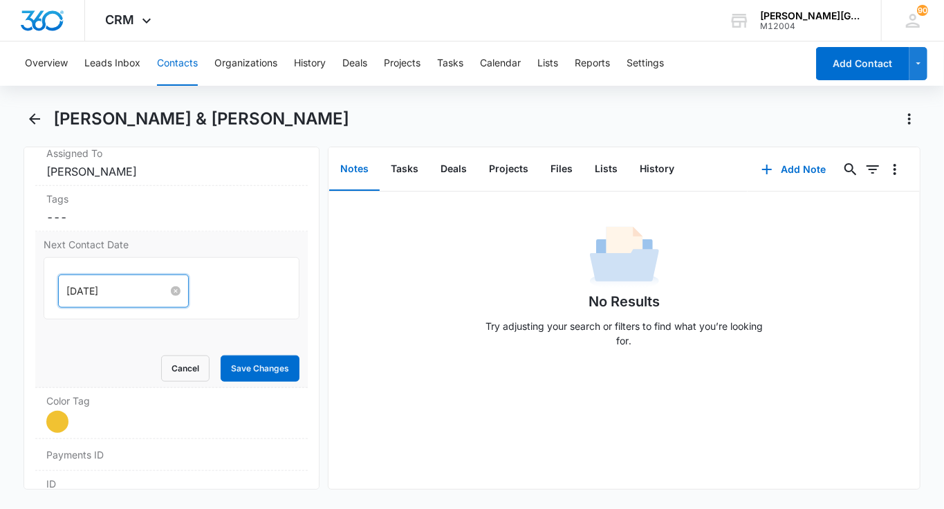
click at [115, 283] on input "[DATE]" at bounding box center [117, 290] width 102 height 15
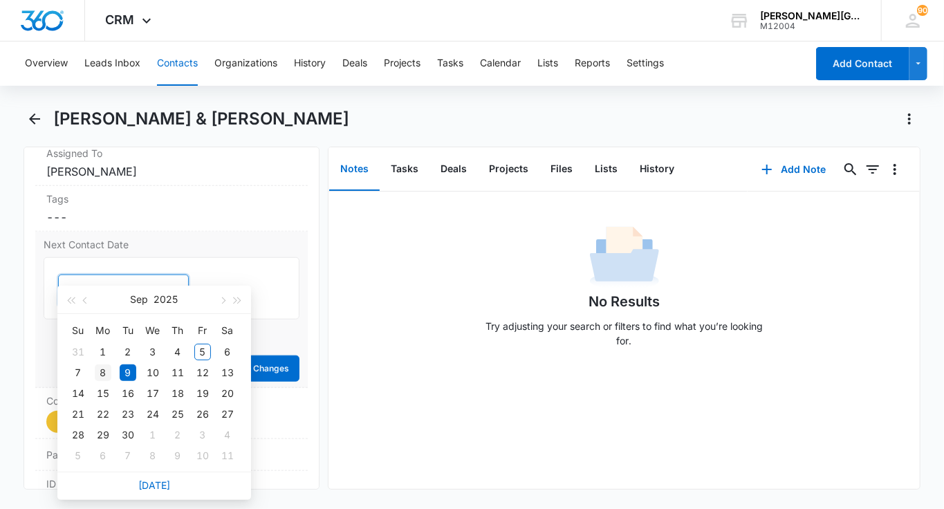
type input "[DATE]"
click at [106, 371] on div "8" at bounding box center [103, 372] width 17 height 17
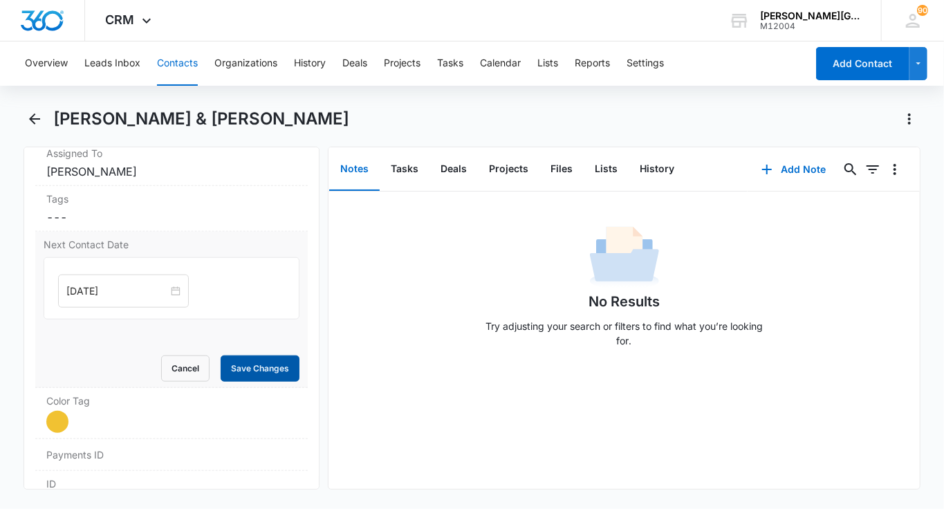
click at [273, 355] on button "Save Changes" at bounding box center [260, 368] width 79 height 26
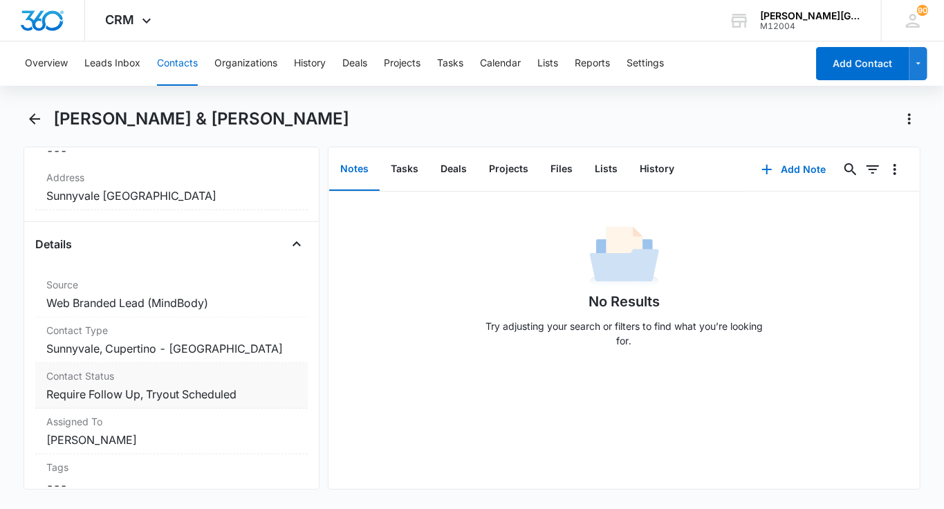
scroll to position [499, 0]
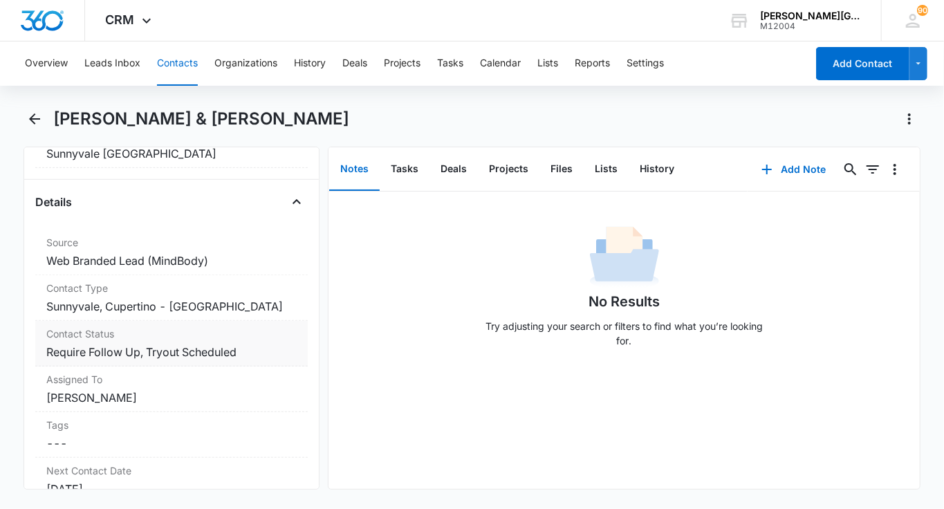
click at [266, 344] on dd "Cancel Save Changes Require Follow Up, Tryout Scheduled" at bounding box center [171, 352] width 250 height 17
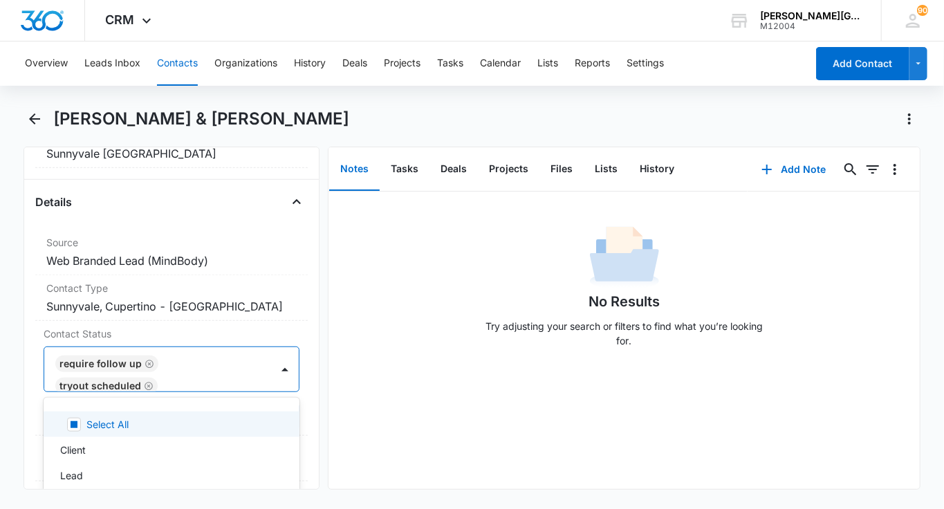
click at [253, 347] on div "Require Follow Up Tryout Scheduled" at bounding box center [157, 369] width 227 height 44
type input "reac"
click at [167, 417] on div "Reached Out Again" at bounding box center [170, 424] width 220 height 15
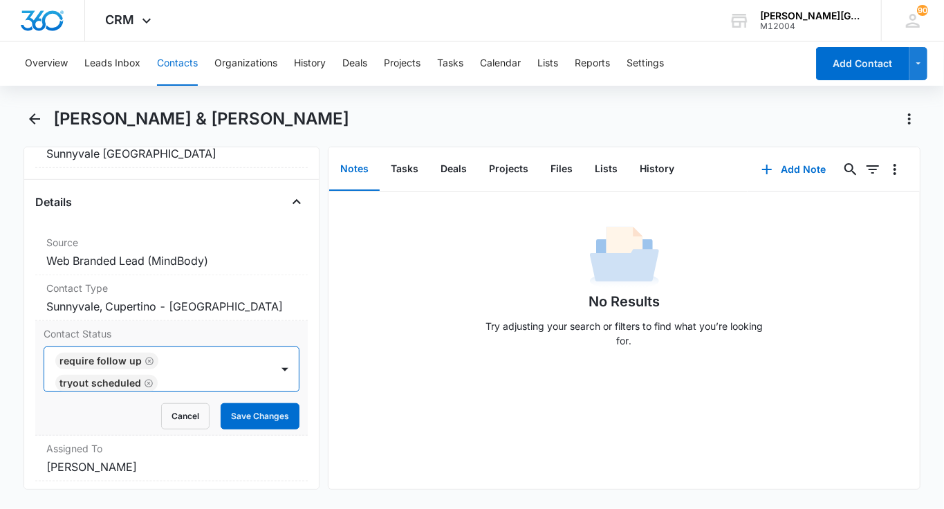
click at [241, 366] on div "Require Follow Up Tryout Scheduled Reached Out Again" at bounding box center [157, 369] width 227 height 44
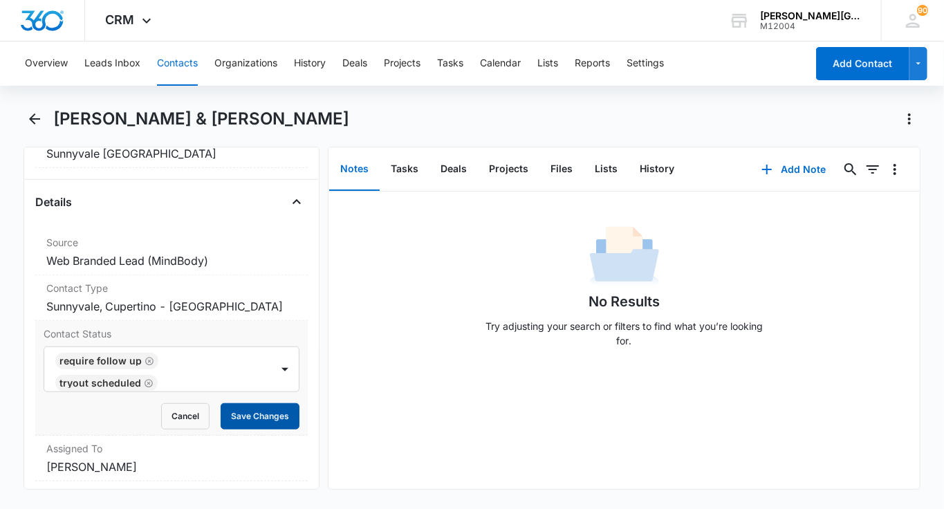
click at [260, 403] on button "Save Changes" at bounding box center [260, 416] width 79 height 26
click at [180, 62] on button "Contacts" at bounding box center [177, 63] width 41 height 44
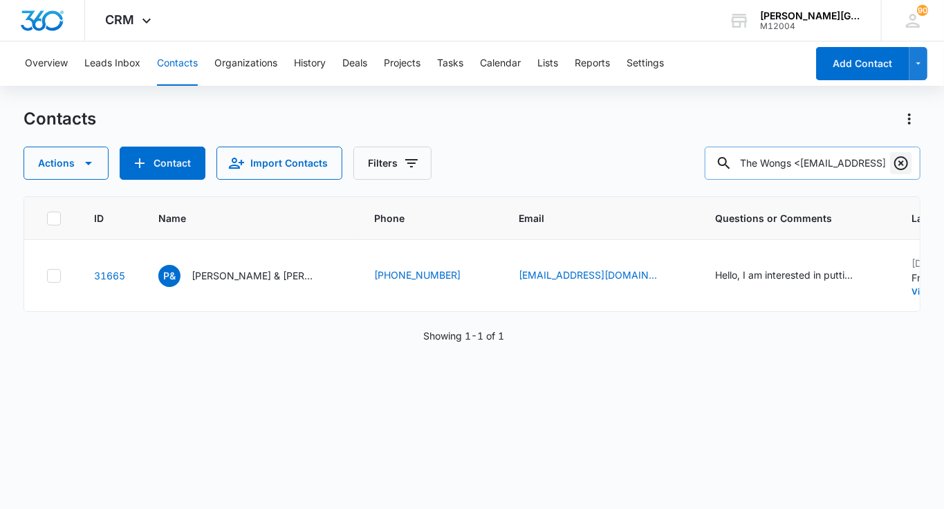
click at [900, 162] on icon "Clear" at bounding box center [901, 163] width 14 height 14
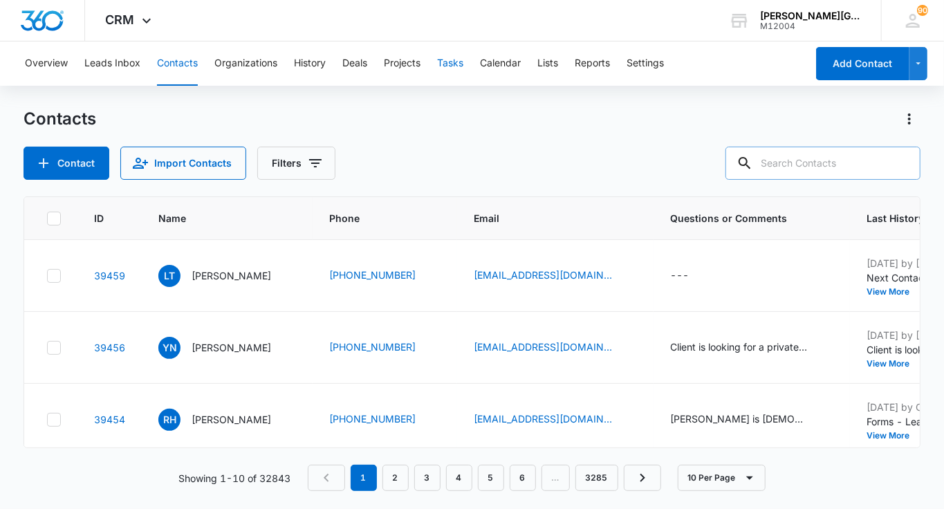
click at [454, 60] on button "Tasks" at bounding box center [450, 63] width 26 height 44
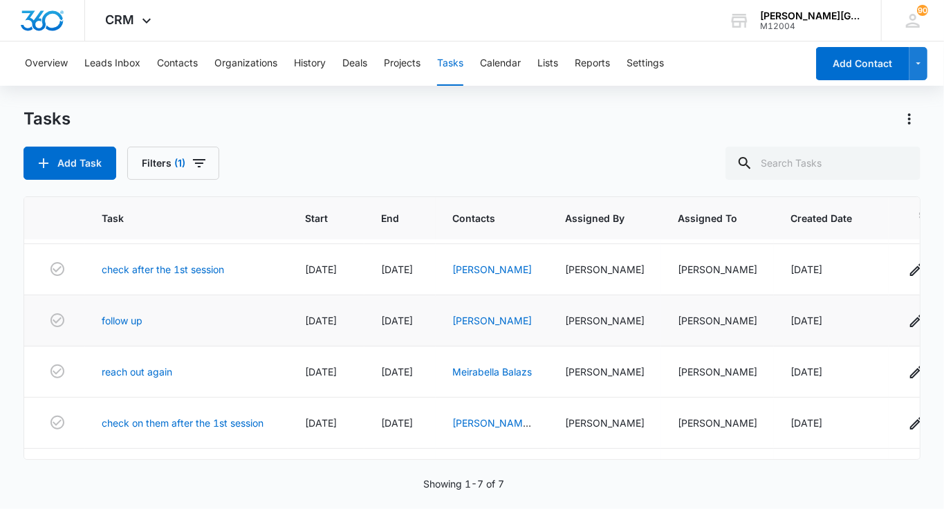
scroll to position [57, 0]
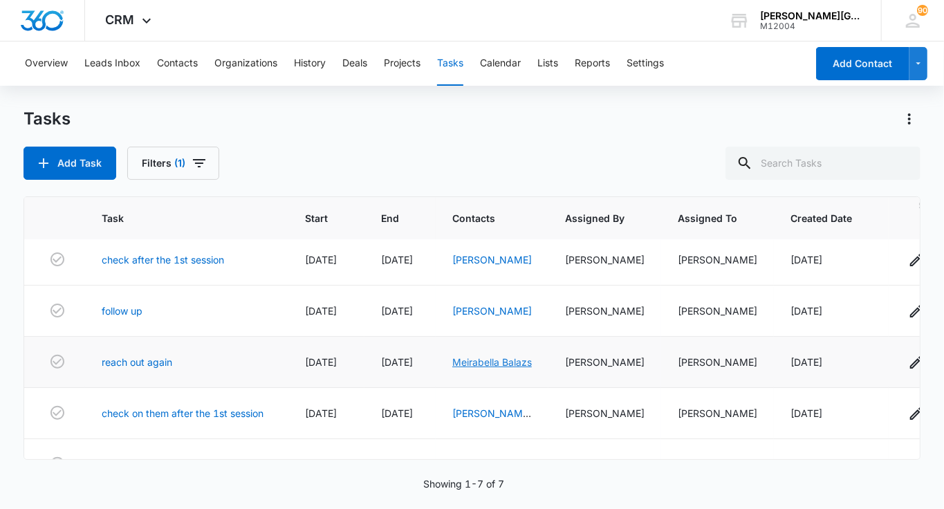
click at [477, 368] on link "Meirabella Balazs" at bounding box center [492, 362] width 80 height 12
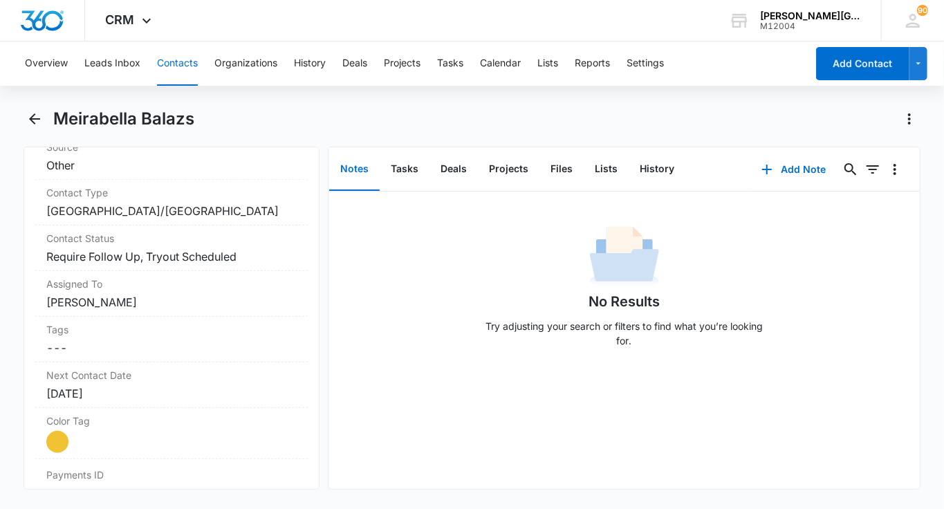
scroll to position [593, 0]
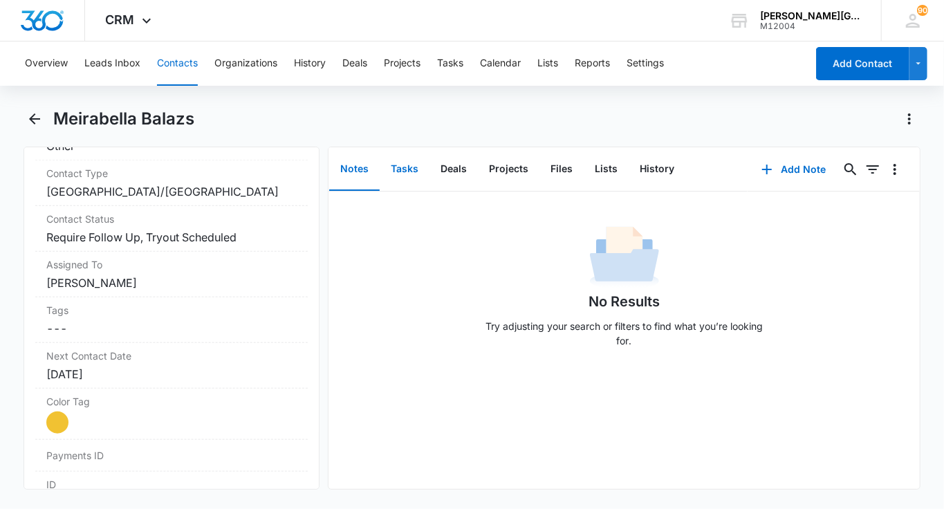
click at [412, 156] on button "Tasks" at bounding box center [405, 169] width 50 height 43
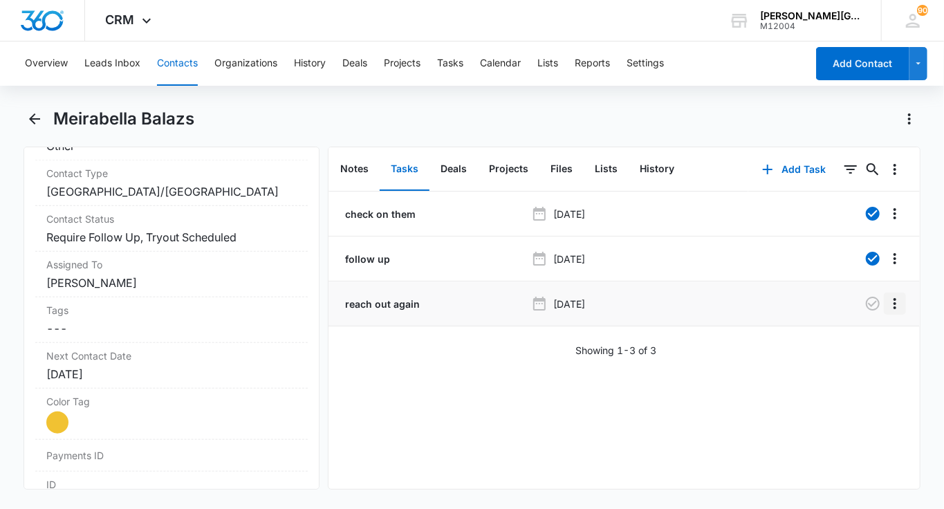
click at [892, 301] on icon "Overflow Menu" at bounding box center [894, 303] width 17 height 17
click at [845, 342] on div "Edit" at bounding box center [857, 342] width 29 height 10
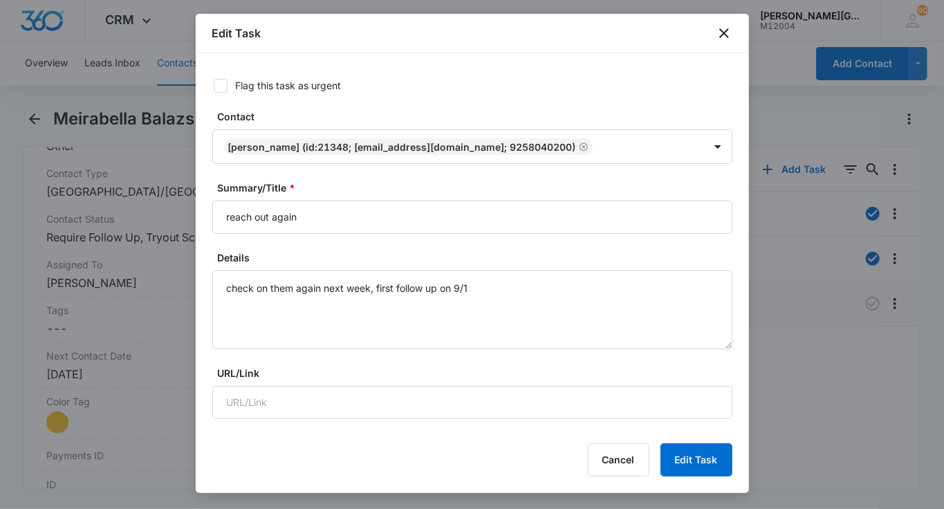
type input "[DATE]"
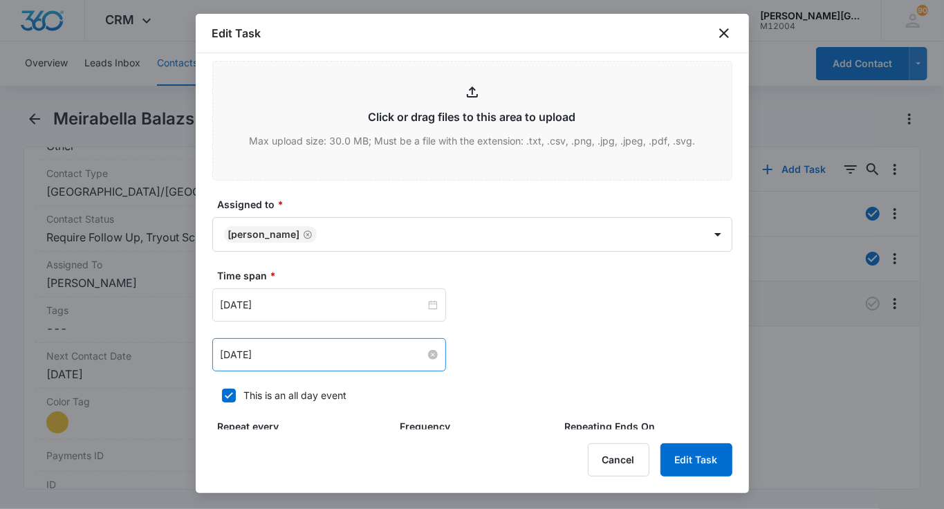
scroll to position [610, 0]
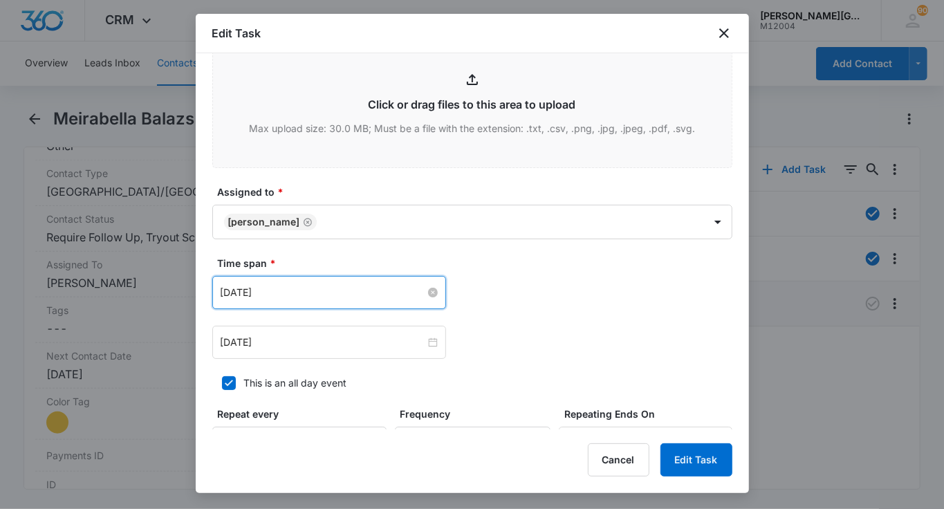
click at [307, 289] on input "[DATE]" at bounding box center [323, 292] width 205 height 15
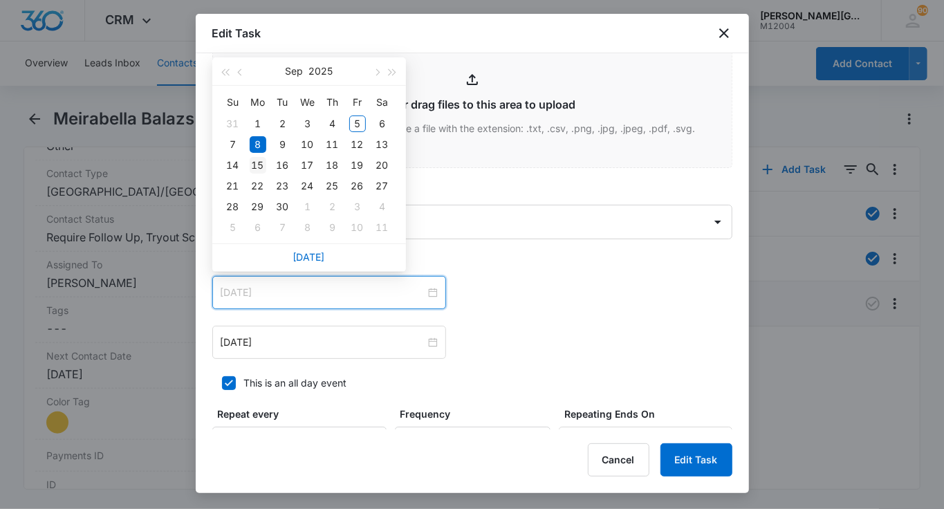
type input "[DATE]"
click at [261, 161] on div "15" at bounding box center [258, 165] width 17 height 17
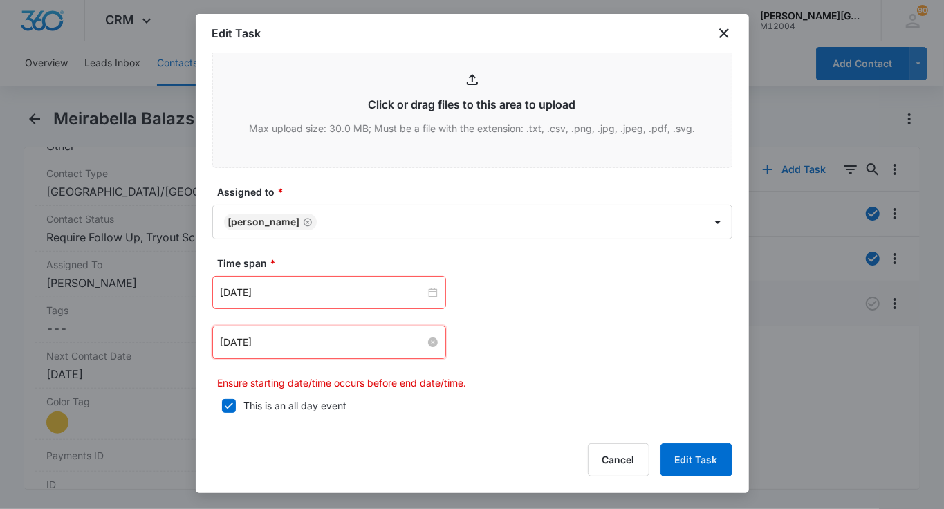
click at [264, 335] on input "[DATE]" at bounding box center [323, 342] width 205 height 15
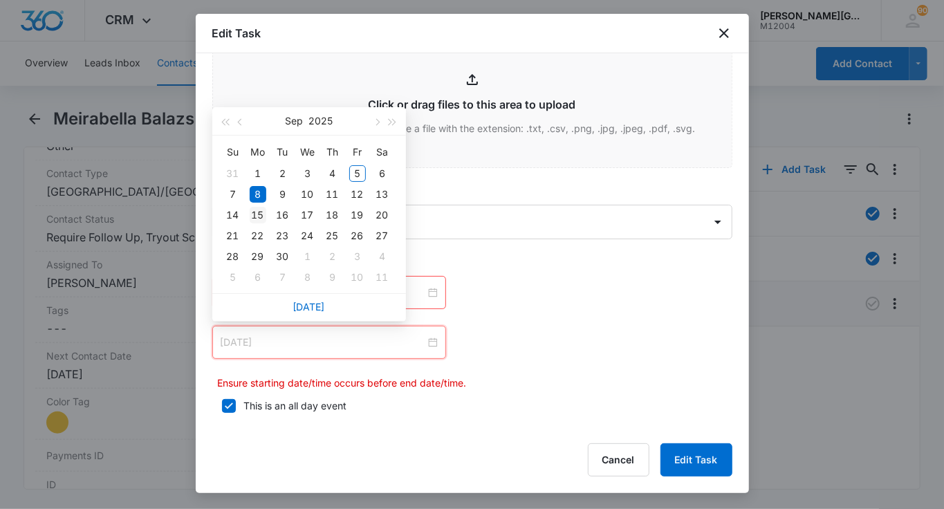
type input "[DATE]"
click at [263, 217] on div "15" at bounding box center [258, 215] width 17 height 17
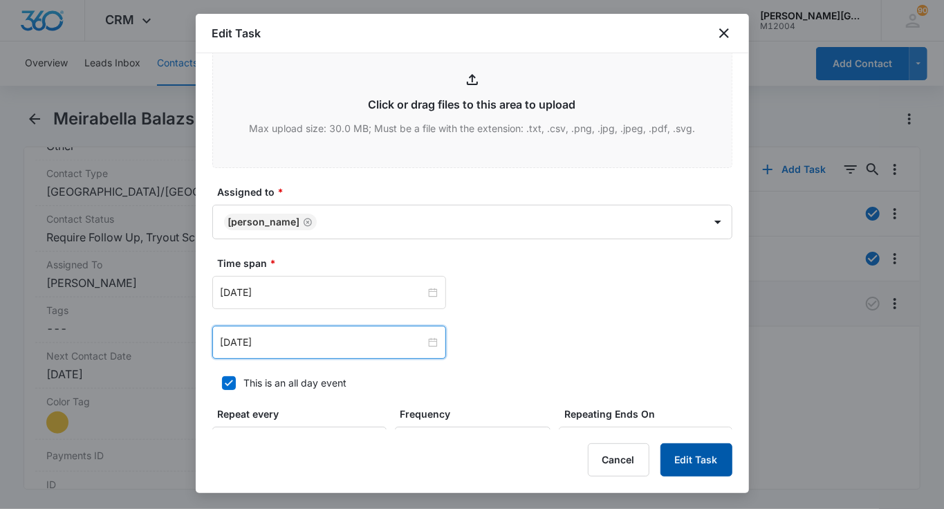
click at [691, 458] on button "Edit Task" at bounding box center [696, 459] width 72 height 33
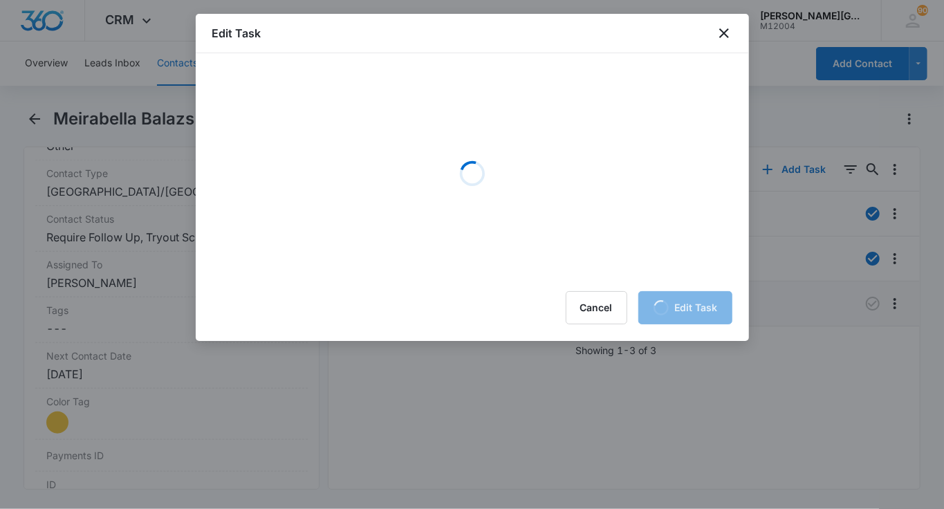
scroll to position [0, 0]
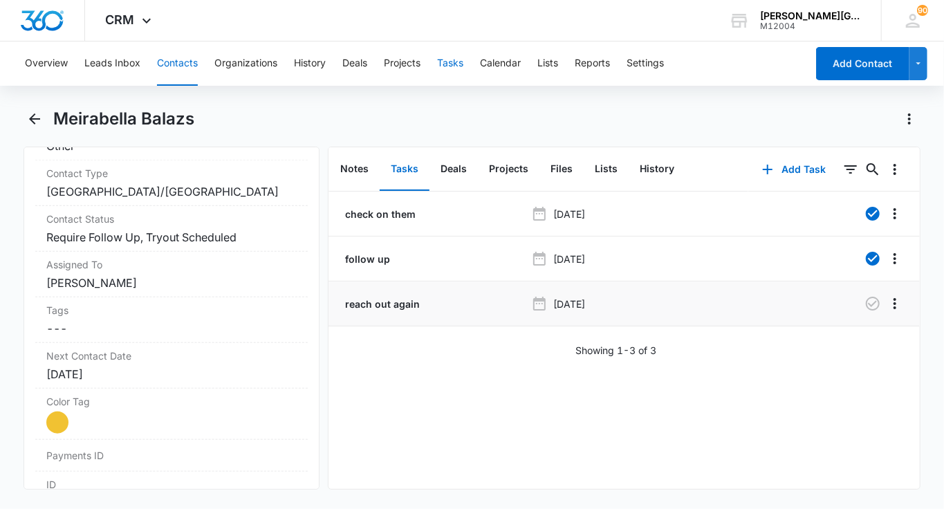
click at [443, 73] on button "Tasks" at bounding box center [450, 63] width 26 height 44
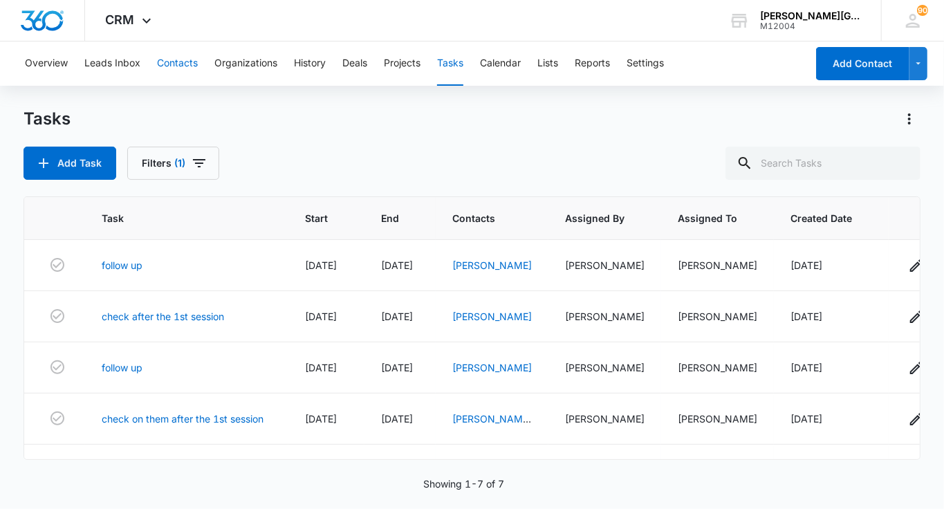
click at [192, 75] on button "Contacts" at bounding box center [177, 63] width 41 height 44
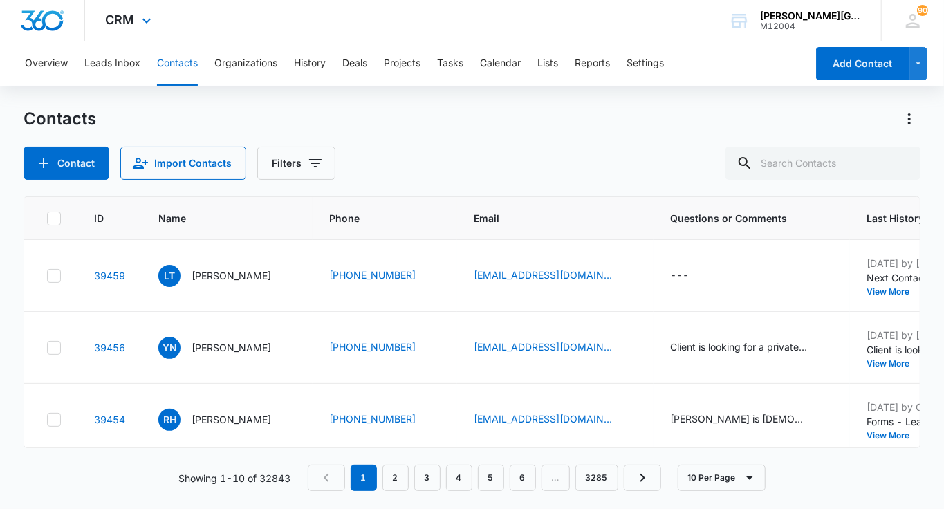
click at [155, 10] on div "CRM Apps Reputation Websites Forms CRM Email Social Shop Payments POS Content A…" at bounding box center [130, 20] width 91 height 41
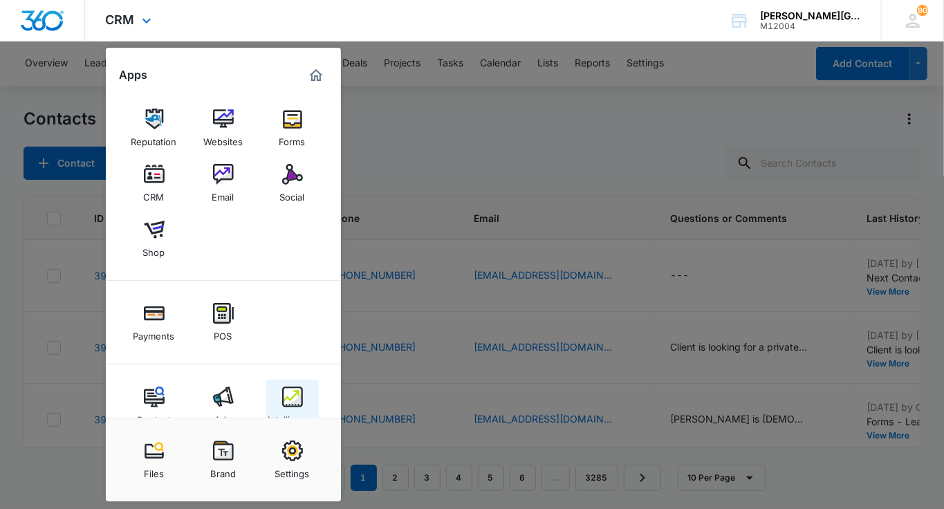
click at [289, 387] on img at bounding box center [292, 397] width 21 height 21
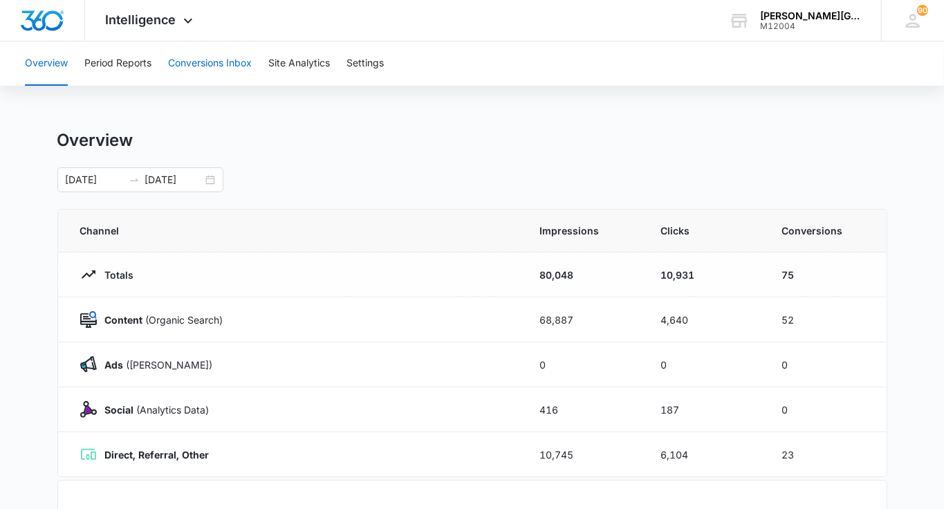
click at [197, 59] on button "Conversions Inbox" at bounding box center [210, 63] width 84 height 44
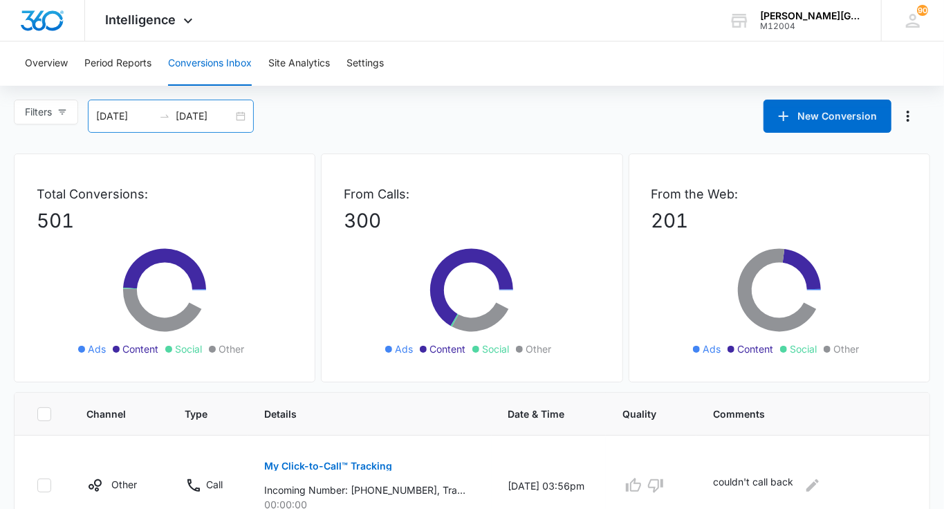
click at [214, 115] on input "[DATE]" at bounding box center [204, 116] width 57 height 15
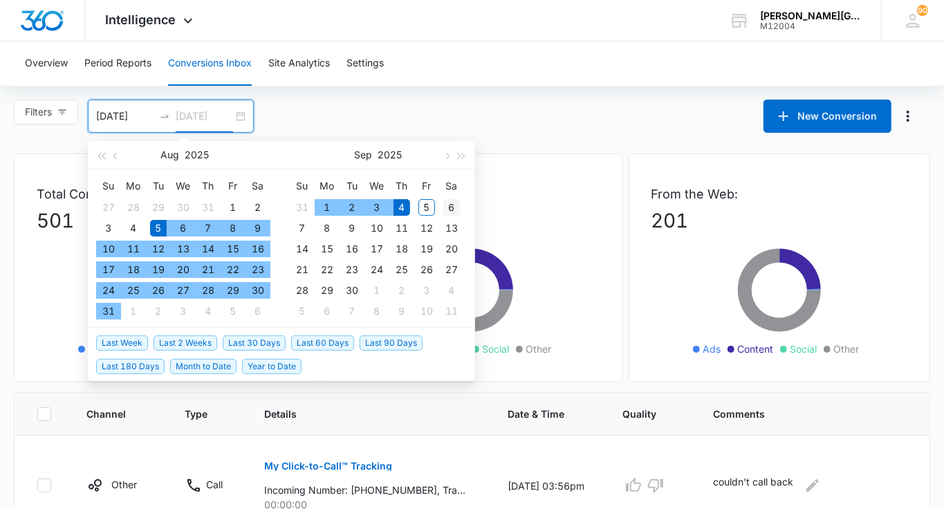
type input "09/06/2025"
click at [452, 208] on div "6" at bounding box center [451, 207] width 17 height 17
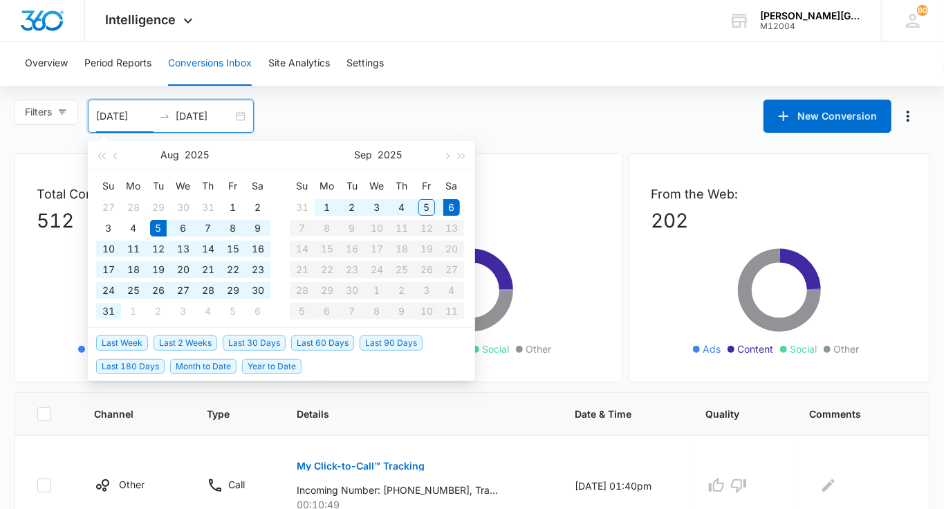
click at [499, 42] on div "Overview Period Reports Conversions Inbox Site Analytics Settings" at bounding box center [472, 63] width 911 height 44
